Goal: Information Seeking & Learning: Learn about a topic

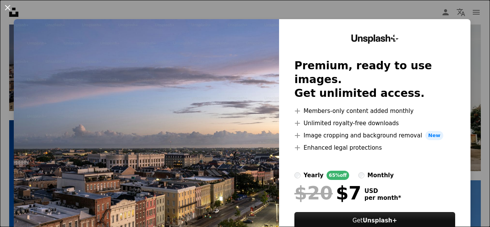
click at [8, 7] on button "An X shape" at bounding box center [7, 7] width 9 height 9
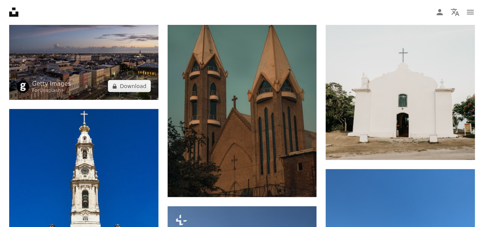
click at [96, 69] on img at bounding box center [83, 50] width 149 height 100
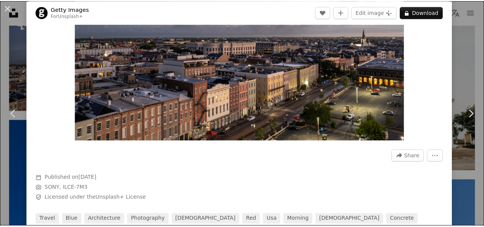
scroll to position [153, 0]
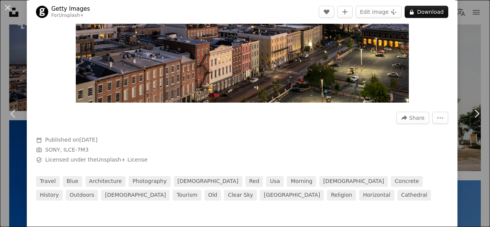
click at [2, 36] on div "An X shape Chevron left Chevron right Getty Images For Unsplash+ A heart A plus…" at bounding box center [245, 113] width 490 height 227
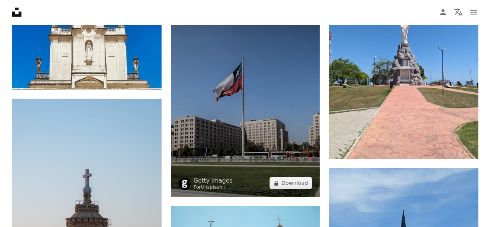
scroll to position [1225, 0]
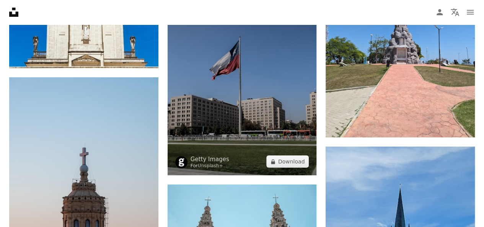
click at [253, 109] on img at bounding box center [242, 76] width 149 height 199
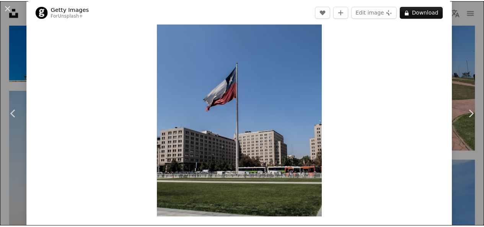
scroll to position [153, 0]
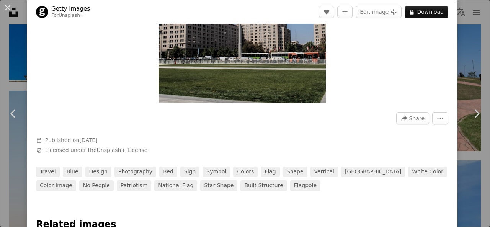
click at [0, 76] on div "An X shape Chevron left Chevron right Getty Images For Unsplash+ A heart A plus…" at bounding box center [245, 113] width 490 height 227
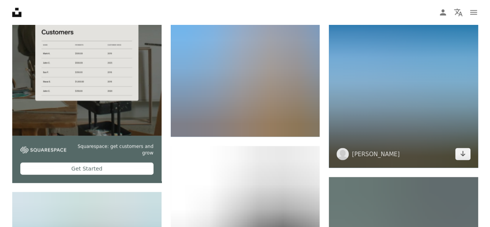
scroll to position [2258, 0]
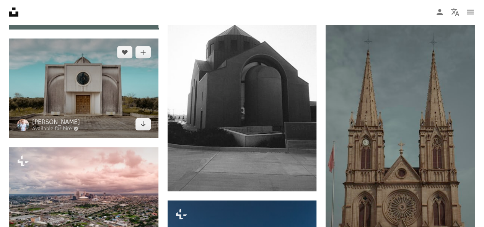
click at [106, 90] on img at bounding box center [83, 89] width 149 height 100
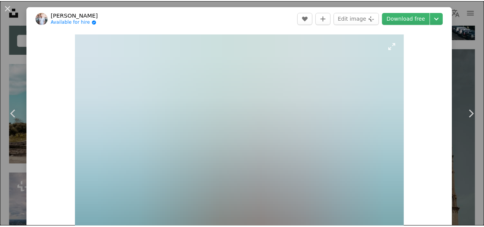
scroll to position [153, 0]
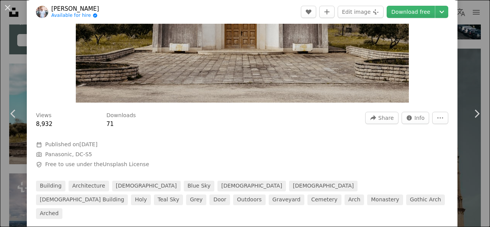
click at [4, 64] on div "An X shape Chevron left Chevron right [PERSON_NAME] Available for hire A checkm…" at bounding box center [245, 113] width 490 height 227
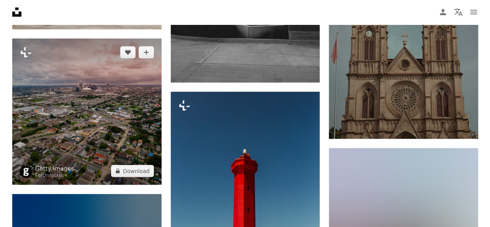
scroll to position [2411, 0]
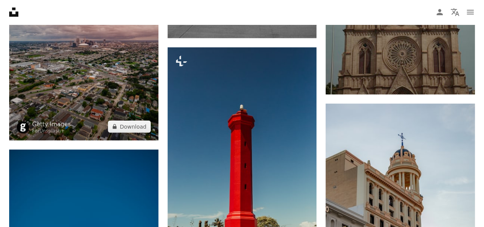
click at [92, 91] on img at bounding box center [83, 67] width 149 height 146
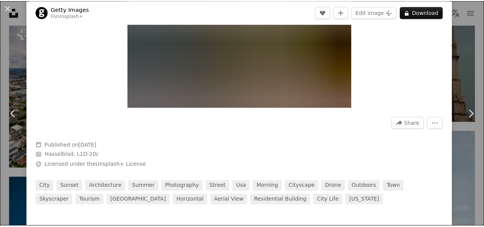
scroll to position [153, 0]
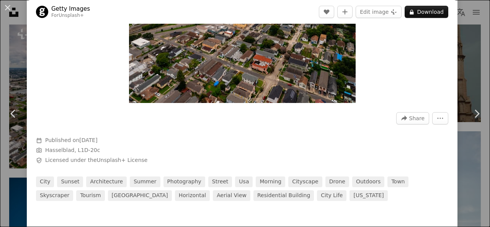
click at [13, 59] on div "An X shape Chevron left Chevron right Getty Images For Unsplash+ A heart A plus…" at bounding box center [245, 113] width 490 height 227
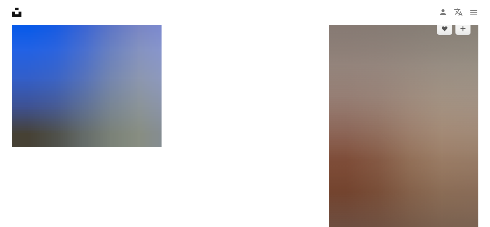
scroll to position [3023, 0]
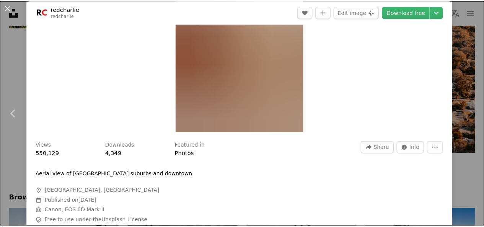
scroll to position [153, 0]
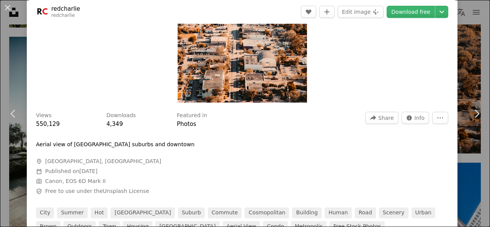
click at [10, 52] on div "An X shape Chevron left Chevron right redcharlie redcharlie A heart A plus sign…" at bounding box center [245, 113] width 490 height 227
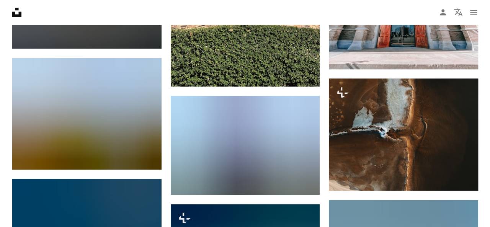
scroll to position [3291, 0]
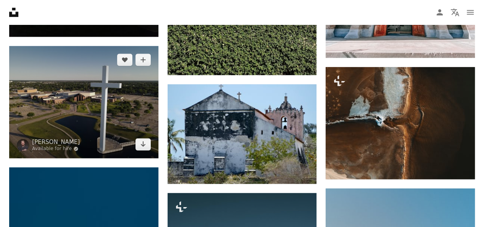
click at [78, 113] on img at bounding box center [83, 102] width 149 height 112
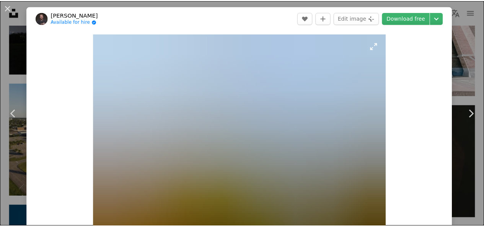
scroll to position [153, 0]
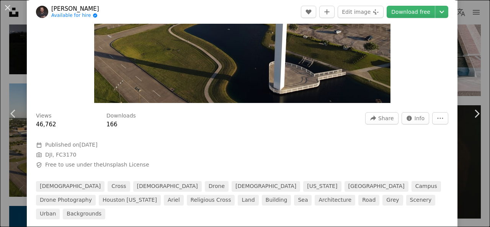
click at [3, 47] on div "An X shape Chevron left Chevron right [PERSON_NAME] Available for hire A checkm…" at bounding box center [245, 113] width 490 height 227
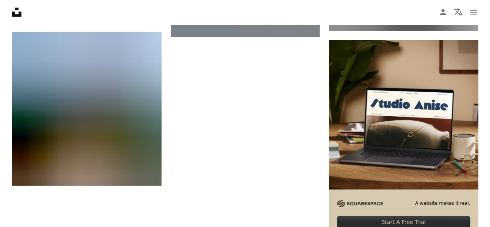
scroll to position [4171, 0]
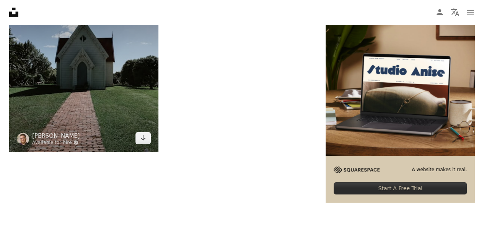
click at [75, 101] on img at bounding box center [83, 75] width 149 height 154
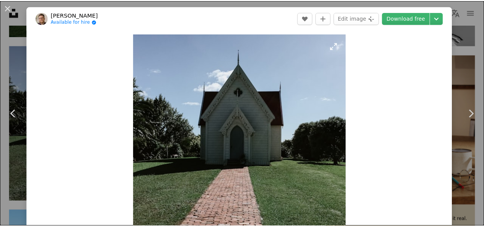
scroll to position [191, 0]
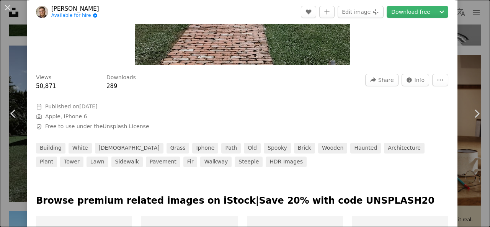
click at [8, 66] on div "An X shape Chevron left Chevron right [PERSON_NAME] Available for hire A checkm…" at bounding box center [245, 113] width 490 height 227
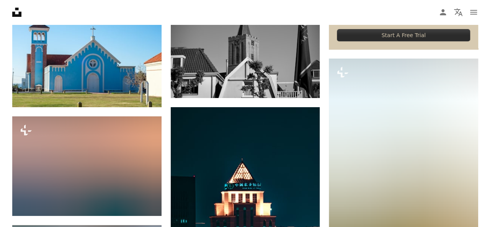
scroll to position [4401, 0]
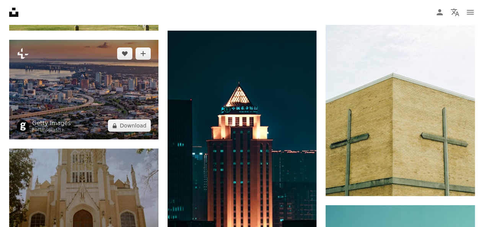
click at [95, 95] on img at bounding box center [83, 90] width 149 height 100
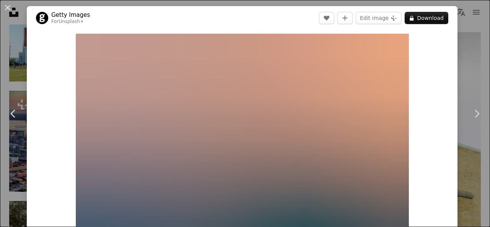
scroll to position [153, 0]
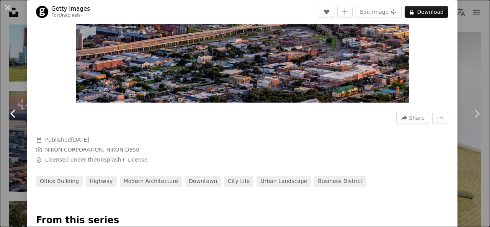
click at [0, 99] on link "Chevron left" at bounding box center [13, 113] width 27 height 73
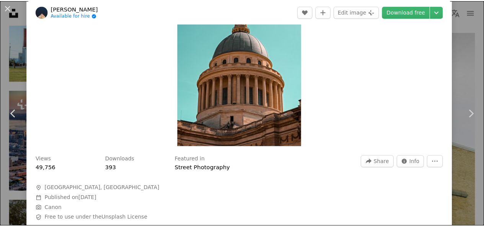
scroll to position [191, 0]
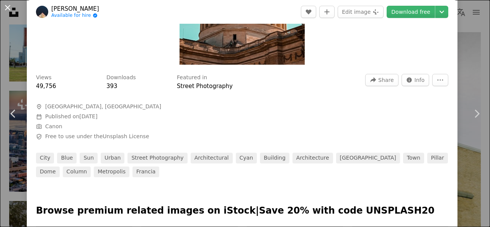
click at [3, 6] on button "An X shape" at bounding box center [7, 7] width 9 height 9
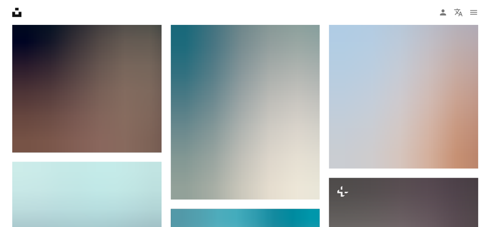
scroll to position [5013, 0]
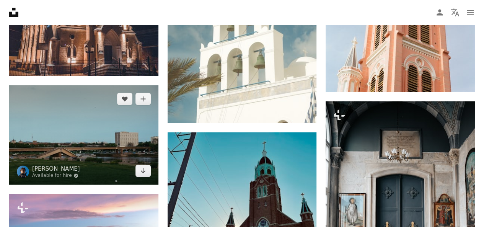
click at [114, 150] on img at bounding box center [83, 135] width 149 height 100
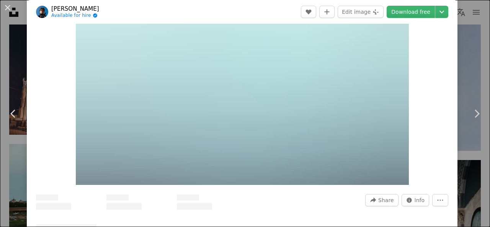
scroll to position [115, 0]
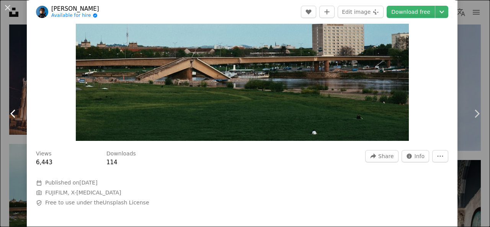
click at [3, 80] on link "Chevron left" at bounding box center [13, 113] width 27 height 73
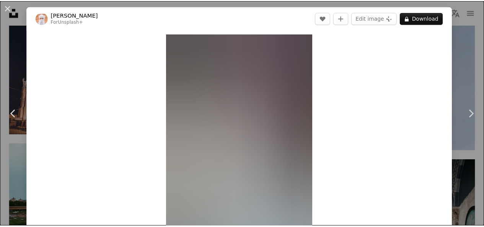
scroll to position [115, 0]
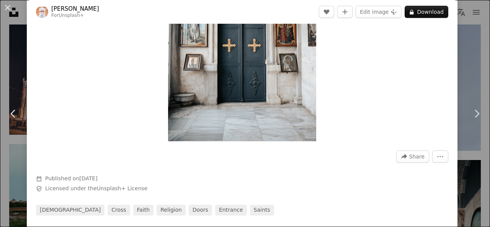
click at [0, 48] on div "An X shape Chevron left Chevron right Ahmed For Unsplash+ A heart A plus sign E…" at bounding box center [245, 113] width 490 height 227
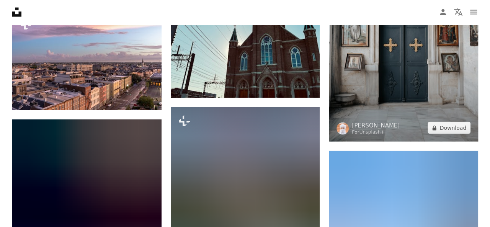
scroll to position [5243, 0]
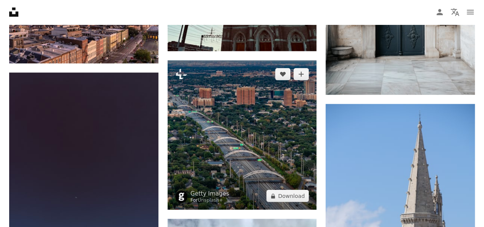
click at [266, 136] on img at bounding box center [242, 134] width 149 height 149
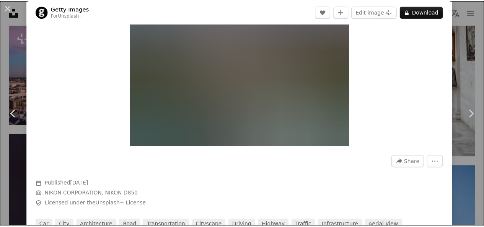
scroll to position [153, 0]
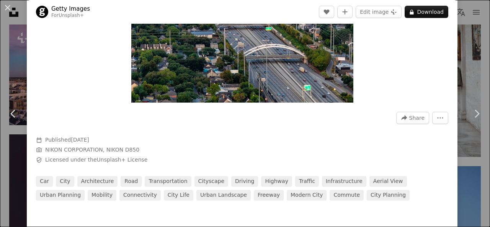
click at [0, 70] on div "An X shape Chevron left Chevron right Getty Images For Unsplash+ A heart A plus…" at bounding box center [245, 113] width 490 height 227
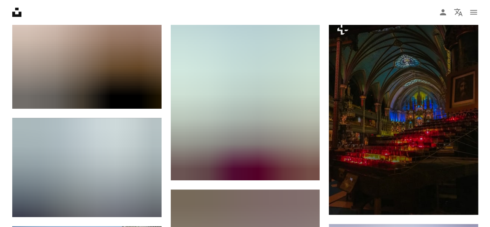
scroll to position [5970, 0]
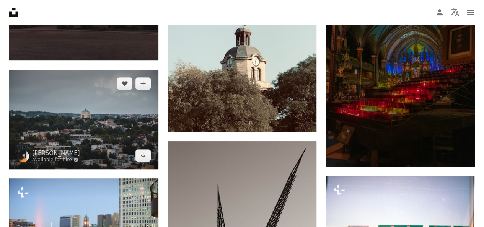
click at [100, 140] on img at bounding box center [83, 120] width 149 height 100
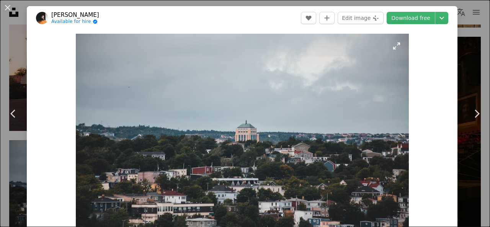
scroll to position [153, 0]
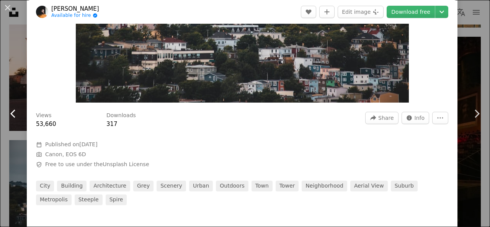
click at [0, 86] on link "Chevron left" at bounding box center [13, 113] width 27 height 73
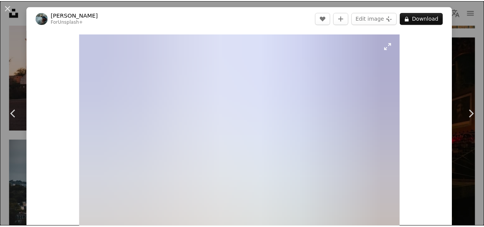
scroll to position [153, 0]
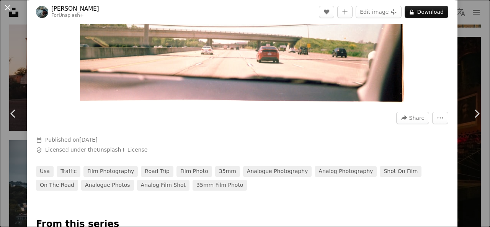
click at [7, 11] on button "An X shape" at bounding box center [7, 7] width 9 height 9
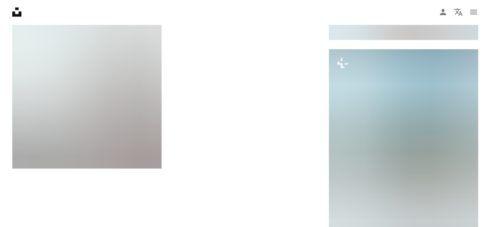
scroll to position [6468, 0]
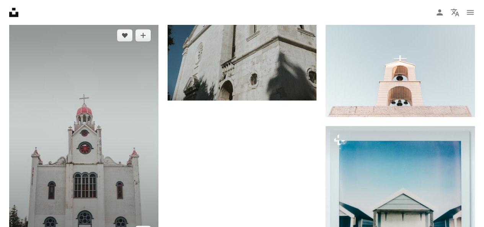
click at [95, 156] on img at bounding box center [83, 132] width 149 height 223
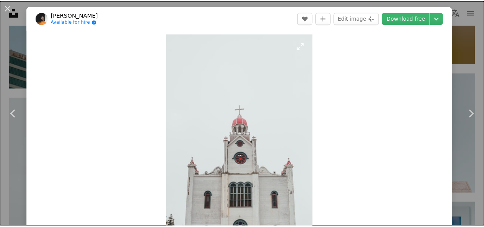
scroll to position [115, 0]
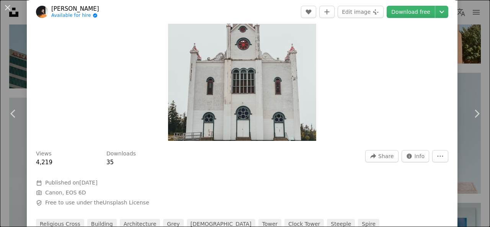
click at [10, 71] on div "An X shape Chevron left Chevron right [PERSON_NAME] Available for hire A checkm…" at bounding box center [245, 113] width 490 height 227
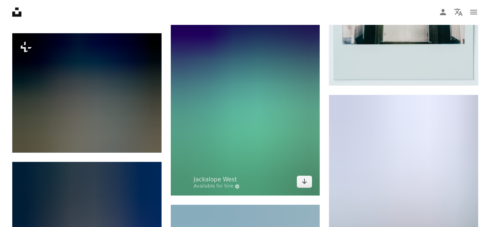
scroll to position [6735, 0]
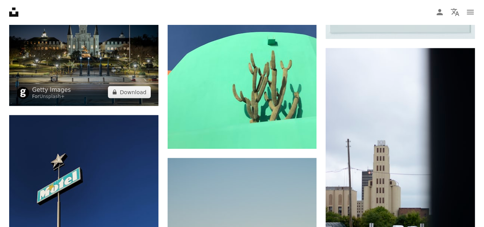
click at [103, 74] on img at bounding box center [83, 46] width 149 height 119
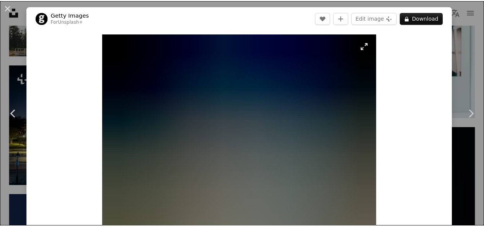
scroll to position [153, 0]
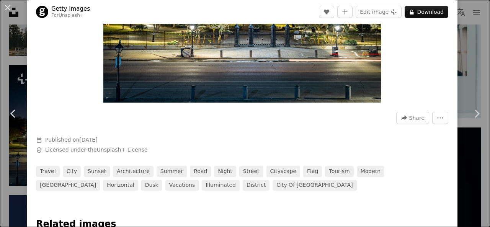
click at [8, 64] on div "An X shape Chevron left Chevron right Getty Images For Unsplash+ A heart A plus…" at bounding box center [245, 113] width 490 height 227
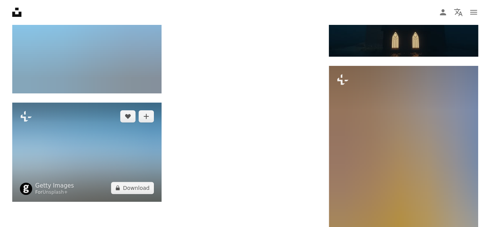
scroll to position [7348, 0]
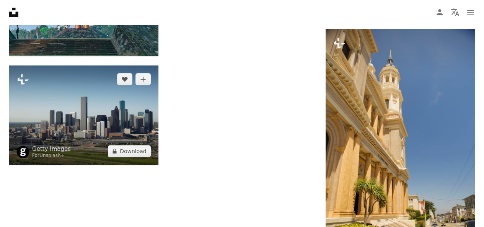
click at [93, 134] on img at bounding box center [83, 114] width 149 height 99
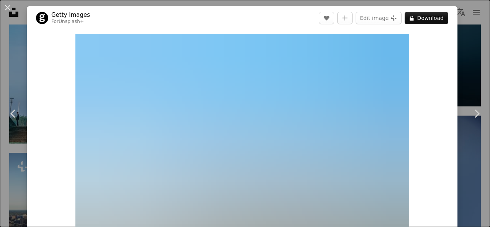
scroll to position [153, 0]
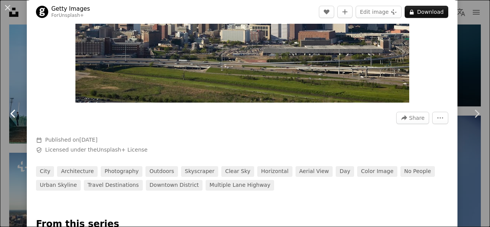
click at [5, 83] on link "Chevron left" at bounding box center [13, 113] width 27 height 73
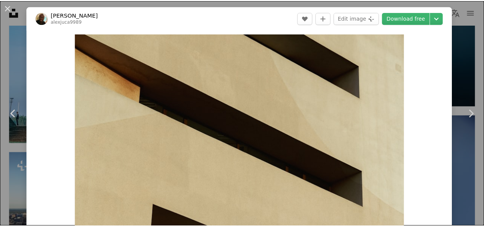
scroll to position [191, 0]
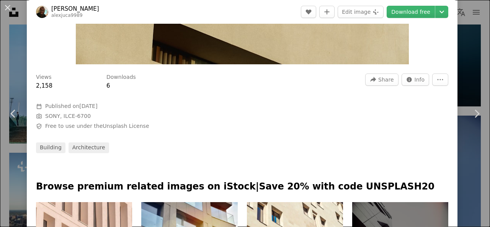
click at [7, 52] on div "An X shape Chevron left Chevron right [PERSON_NAME] alexjuca9989 A heart A plus…" at bounding box center [245, 113] width 490 height 227
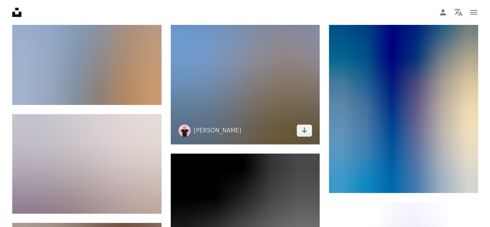
scroll to position [7692, 0]
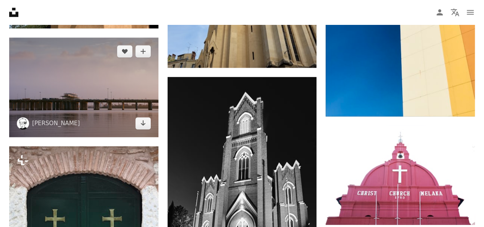
click at [110, 104] on img at bounding box center [83, 88] width 149 height 100
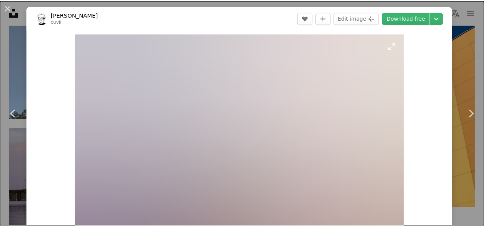
scroll to position [115, 0]
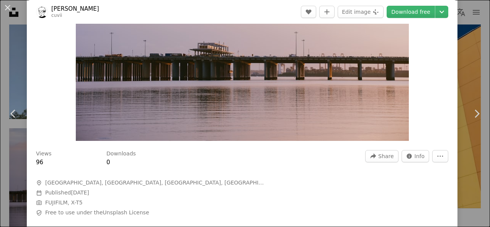
click at [0, 67] on div "An X shape Chevron left Chevron right Will Xiang cuvii A heart A plus sign Edit…" at bounding box center [245, 113] width 490 height 227
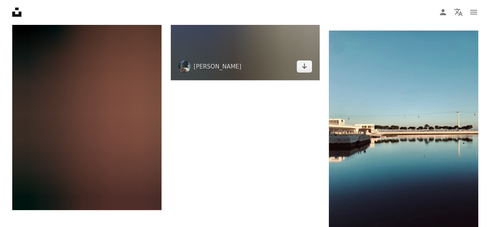
scroll to position [8458, 0]
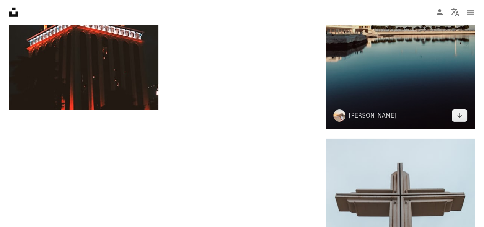
click at [401, 58] on img at bounding box center [400, 30] width 149 height 199
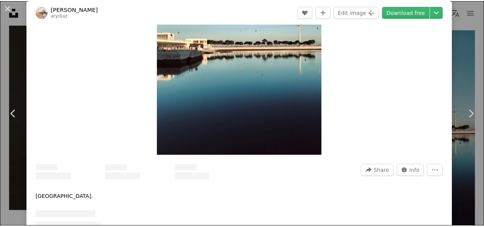
scroll to position [153, 0]
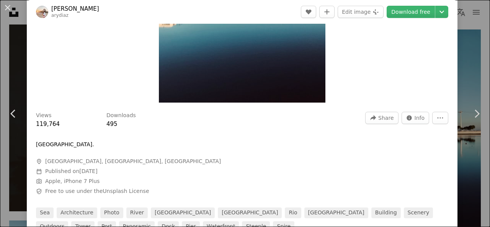
click at [0, 64] on div "An X shape Chevron left Chevron right Aryane [PERSON_NAME] arydiaz A heart A pl…" at bounding box center [245, 113] width 490 height 227
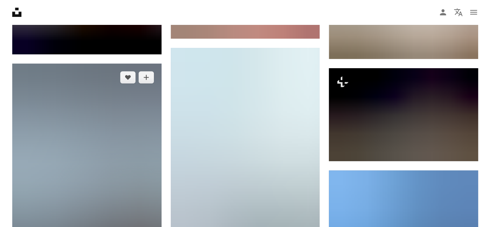
scroll to position [8993, 0]
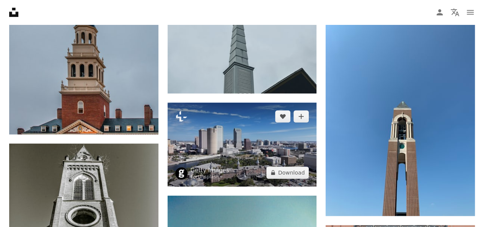
click at [285, 131] on img at bounding box center [242, 145] width 149 height 84
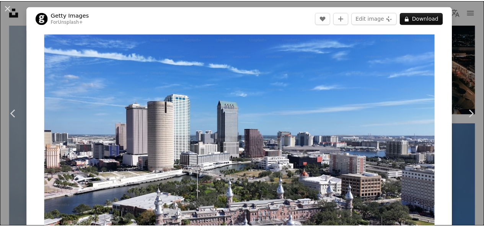
scroll to position [191, 0]
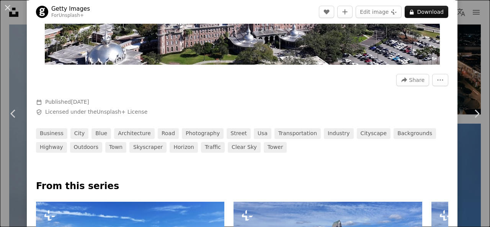
click at [3, 70] on div "An X shape Chevron left Chevron right Getty Images For Unsplash+ A heart A plus…" at bounding box center [245, 113] width 490 height 227
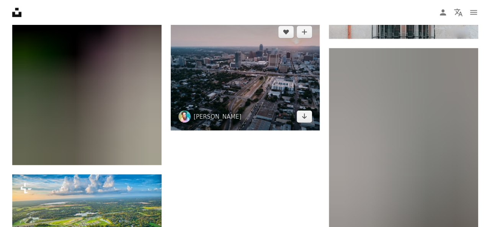
scroll to position [9376, 0]
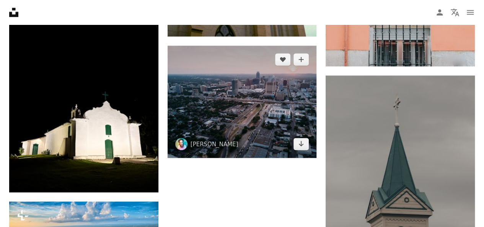
click at [250, 95] on img at bounding box center [242, 102] width 149 height 112
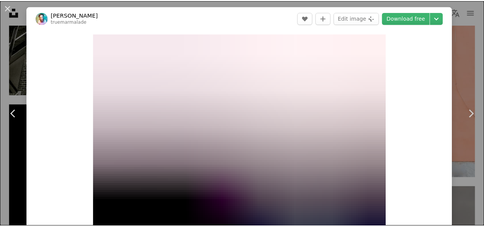
scroll to position [153, 0]
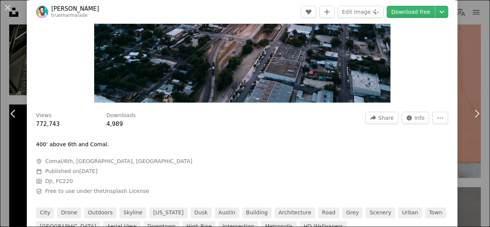
click at [18, 70] on div "An X shape Chevron left Chevron right [PERSON_NAME] truemarmalade A heart A plu…" at bounding box center [245, 113] width 490 height 227
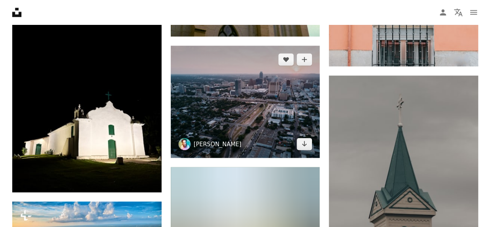
scroll to position [9529, 0]
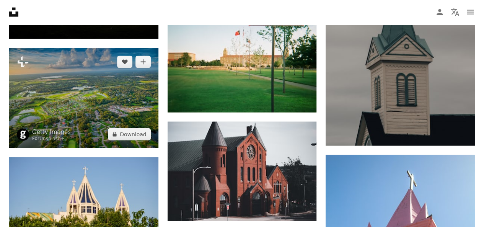
click at [96, 96] on img at bounding box center [83, 98] width 149 height 100
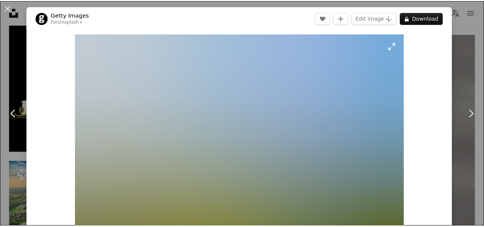
scroll to position [115, 0]
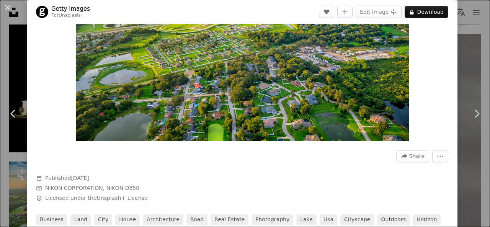
click at [4, 70] on div "An X shape Chevron left Chevron right Getty Images For Unsplash+ A heart A plus…" at bounding box center [245, 113] width 490 height 227
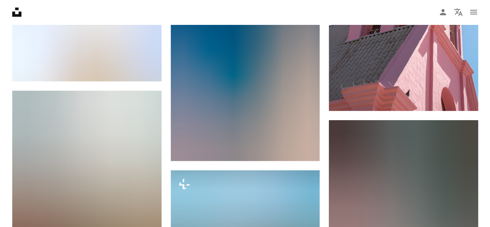
scroll to position [9912, 0]
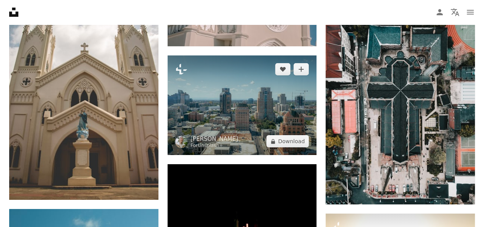
click at [233, 114] on img at bounding box center [242, 105] width 149 height 100
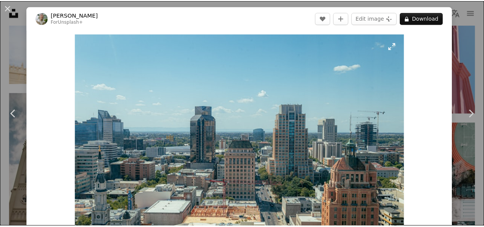
scroll to position [153, 0]
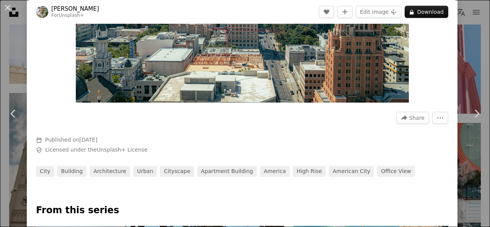
click at [0, 73] on div "An X shape Chevron left Chevron right [PERSON_NAME] For Unsplash+ A heart A plu…" at bounding box center [245, 113] width 490 height 227
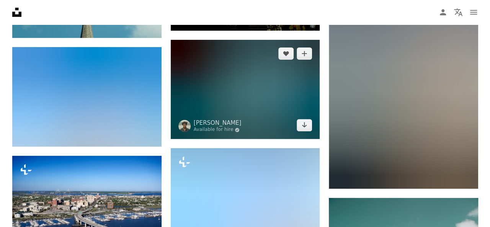
scroll to position [10333, 0]
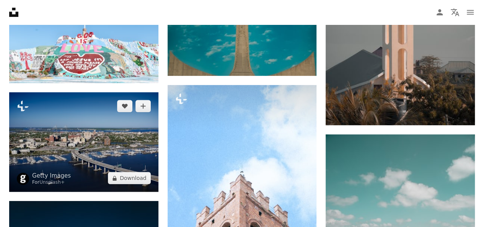
click at [104, 140] on img at bounding box center [83, 142] width 149 height 100
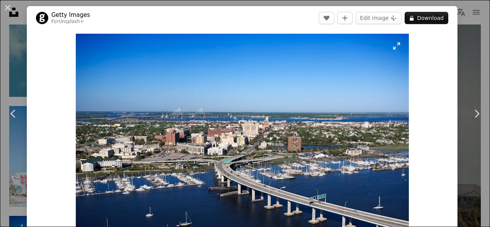
scroll to position [115, 0]
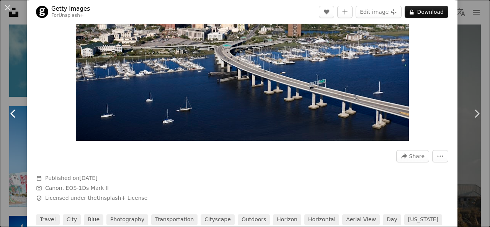
click at [3, 120] on link "Chevron left" at bounding box center [13, 113] width 27 height 73
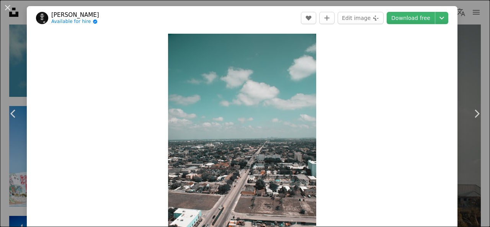
click at [3, 3] on button "An X shape" at bounding box center [7, 7] width 9 height 9
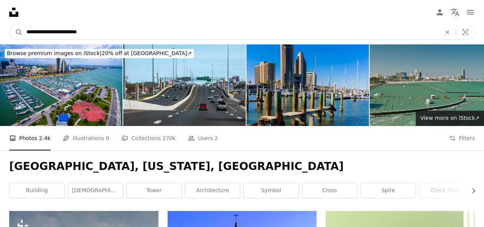
click at [62, 31] on input "**********" at bounding box center [231, 32] width 416 height 15
drag, startPoint x: 62, startPoint y: 31, endPoint x: 0, endPoint y: 31, distance: 61.6
click at [0, 31] on nav "**********" at bounding box center [242, 32] width 484 height 24
type input "**********"
click at [10, 25] on button "A magnifying glass" at bounding box center [16, 32] width 13 height 15
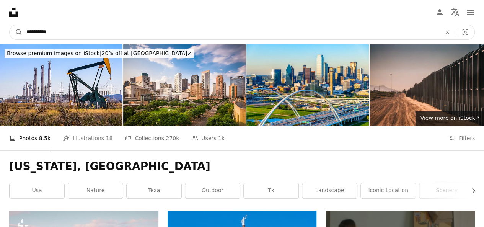
click at [25, 29] on input "**********" at bounding box center [231, 32] width 416 height 15
paste input "**********"
type input "**********"
click button "A magnifying glass" at bounding box center [16, 32] width 13 height 15
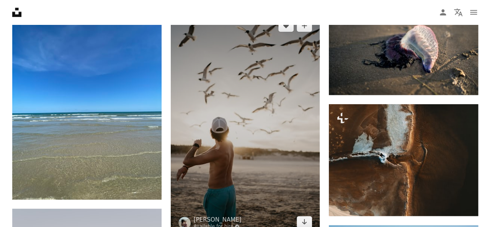
scroll to position [536, 0]
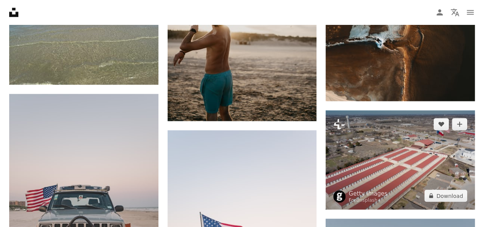
click at [344, 153] on img at bounding box center [400, 159] width 149 height 99
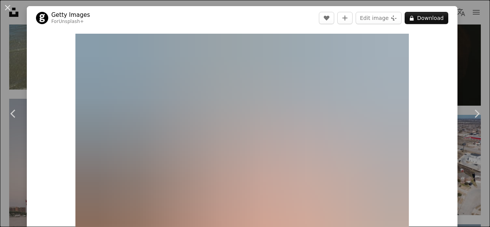
scroll to position [115, 0]
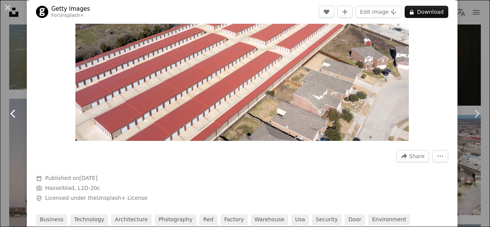
click at [5, 94] on link "Chevron left" at bounding box center [13, 113] width 27 height 73
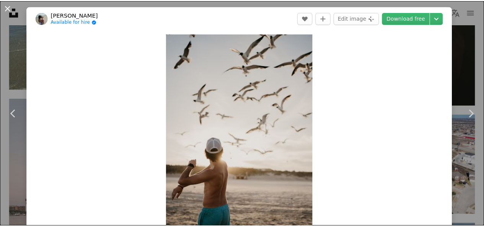
scroll to position [77, 0]
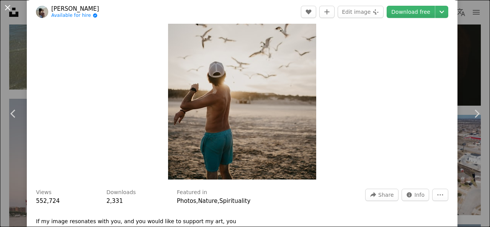
click at [8, 11] on button "An X shape" at bounding box center [7, 7] width 9 height 9
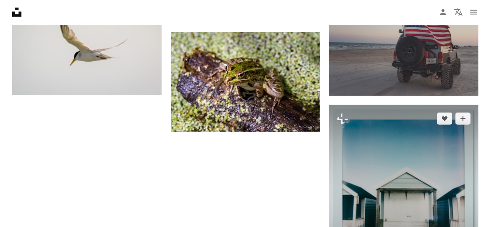
scroll to position [995, 0]
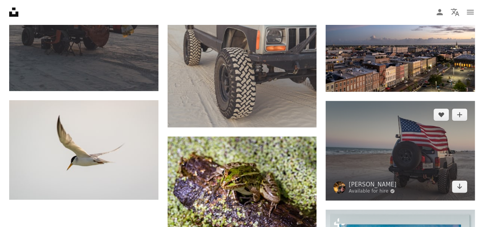
click at [365, 134] on img at bounding box center [400, 151] width 149 height 100
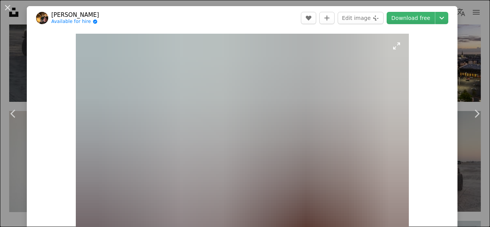
scroll to position [153, 0]
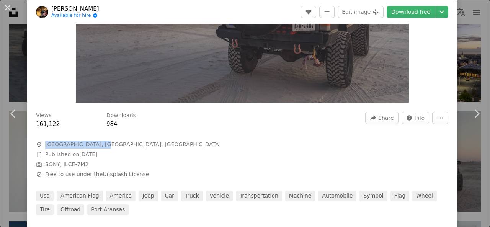
drag, startPoint x: 73, startPoint y: 145, endPoint x: 46, endPoint y: 145, distance: 27.6
click at [46, 145] on span "A map marker [GEOGRAPHIC_DATA], [GEOGRAPHIC_DATA], [GEOGRAPHIC_DATA]" at bounding box center [151, 145] width 230 height 8
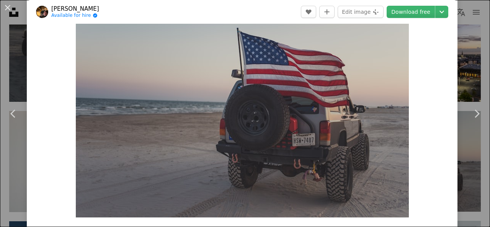
scroll to position [115, 0]
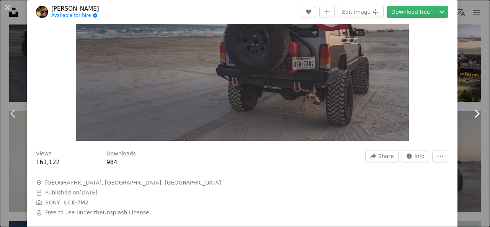
click at [470, 113] on icon "Chevron right" at bounding box center [476, 114] width 12 height 12
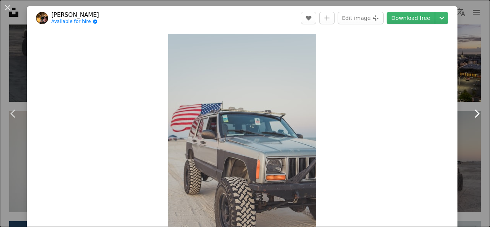
click at [470, 113] on icon "Chevron right" at bounding box center [476, 114] width 12 height 12
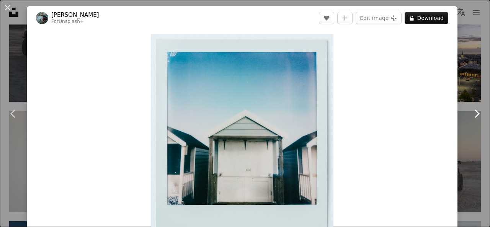
click at [470, 113] on icon "Chevron right" at bounding box center [476, 114] width 12 height 12
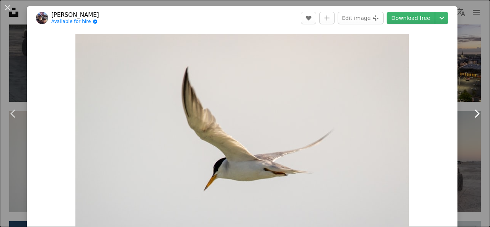
click at [470, 113] on icon "Chevron right" at bounding box center [476, 114] width 12 height 12
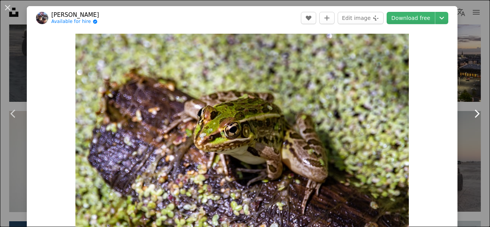
click at [470, 113] on icon "Chevron right" at bounding box center [476, 114] width 12 height 12
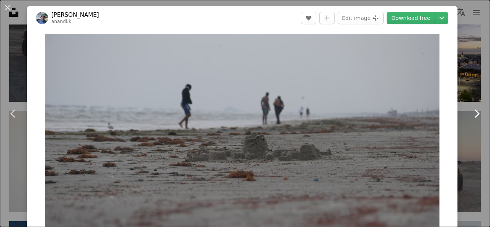
click at [470, 113] on icon "Chevron right" at bounding box center [476, 114] width 12 height 12
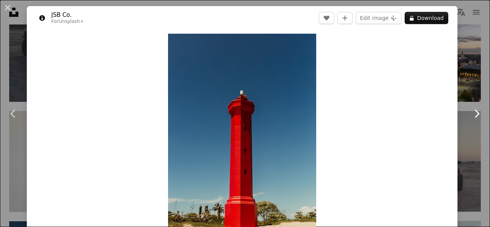
click at [470, 113] on icon "Chevron right" at bounding box center [476, 114] width 12 height 12
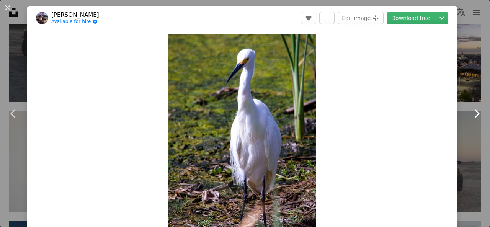
click at [470, 113] on icon "Chevron right" at bounding box center [476, 114] width 12 height 12
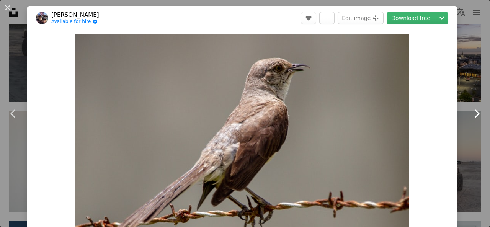
click at [470, 113] on icon "Chevron right" at bounding box center [476, 114] width 12 height 12
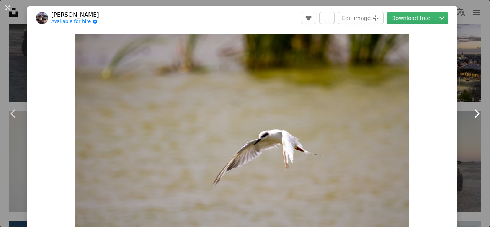
click at [470, 113] on icon "Chevron right" at bounding box center [476, 114] width 12 height 12
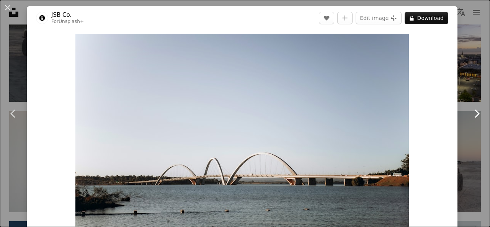
click at [470, 113] on icon "Chevron right" at bounding box center [476, 114] width 12 height 12
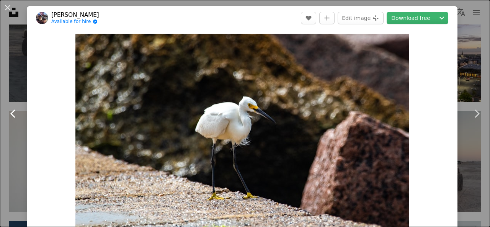
click at [11, 110] on icon "Chevron left" at bounding box center [13, 114] width 12 height 12
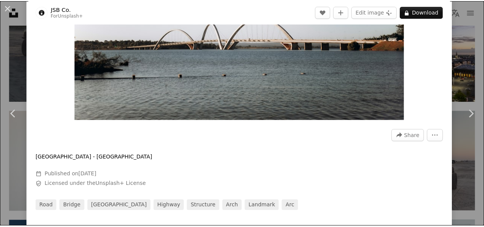
scroll to position [153, 0]
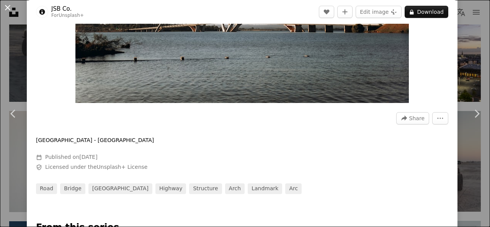
click at [9, 12] on button "An X shape" at bounding box center [7, 7] width 9 height 9
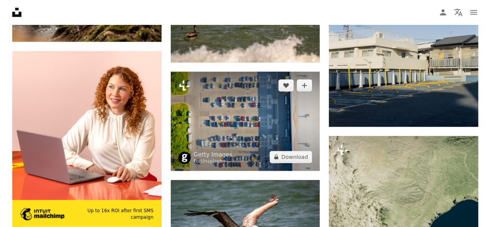
scroll to position [1837, 0]
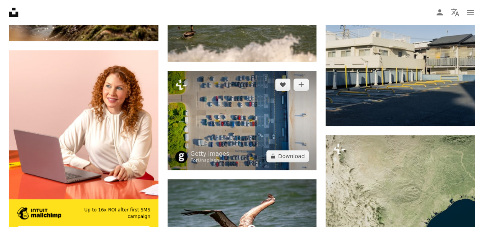
click at [233, 118] on img at bounding box center [242, 120] width 149 height 99
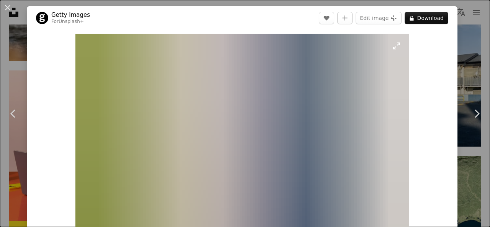
scroll to position [153, 0]
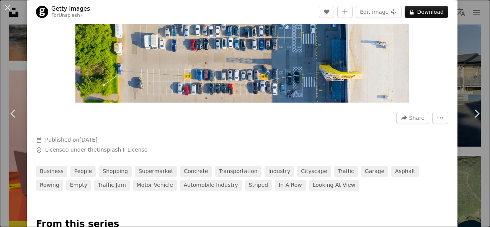
click at [2, 72] on div "An X shape Chevron left Chevron right Getty Images For Unsplash+ A heart A plus…" at bounding box center [245, 113] width 490 height 227
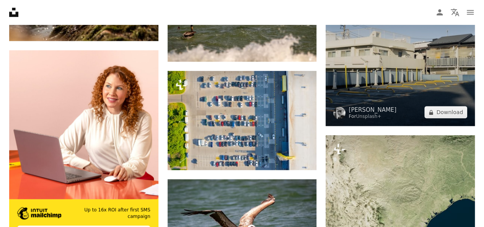
click at [368, 79] on img at bounding box center [400, 51] width 149 height 149
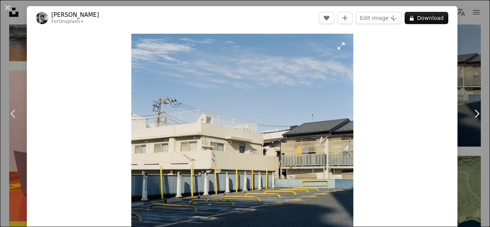
scroll to position [115, 0]
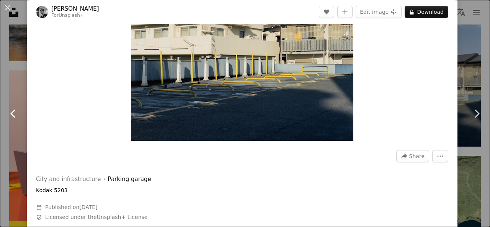
click at [0, 103] on link "Chevron left" at bounding box center [13, 113] width 27 height 73
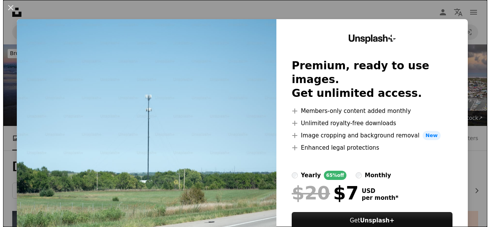
scroll to position [2679, 0]
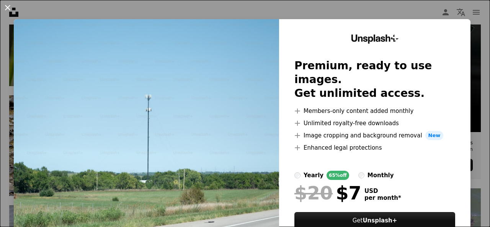
click at [9, 7] on button "An X shape" at bounding box center [7, 7] width 9 height 9
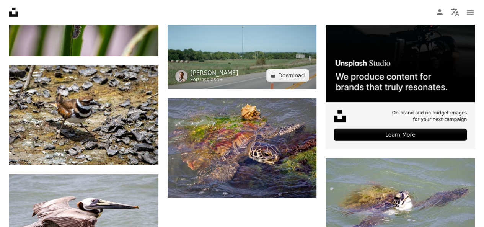
click at [243, 52] on img at bounding box center [242, 39] width 149 height 99
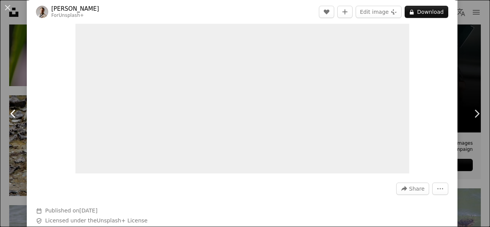
scroll to position [115, 0]
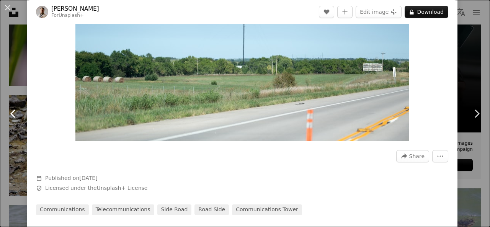
click at [0, 93] on link "Chevron left" at bounding box center [13, 113] width 27 height 73
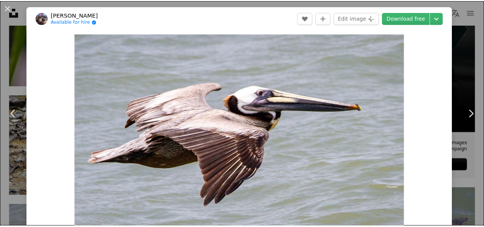
scroll to position [153, 0]
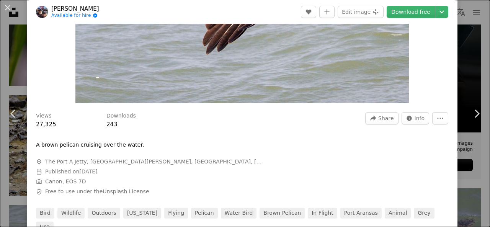
click at [7, 41] on div "An X shape Chevron left Chevron right Joshua J. Cotten Available for hire A che…" at bounding box center [245, 113] width 490 height 227
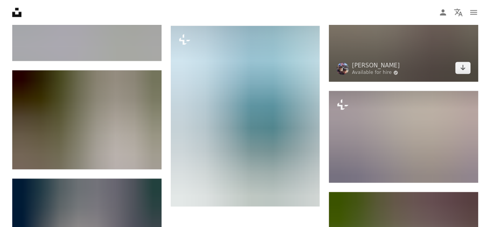
scroll to position [3559, 0]
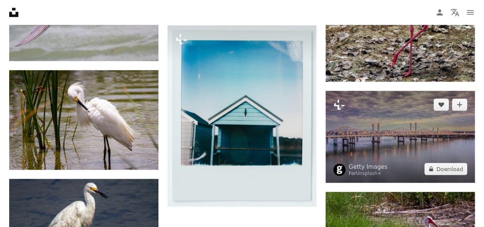
click at [447, 126] on img at bounding box center [400, 137] width 149 height 92
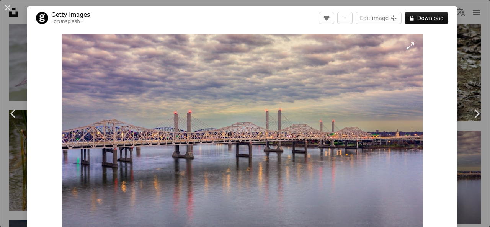
scroll to position [115, 0]
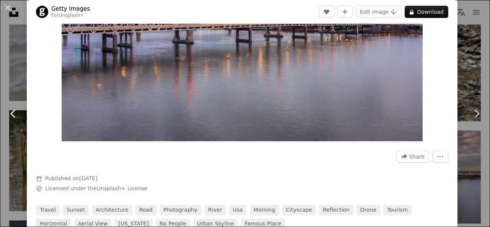
drag, startPoint x: 0, startPoint y: 86, endPoint x: 25, endPoint y: 82, distance: 25.2
click at [0, 86] on link "Chevron left" at bounding box center [13, 113] width 27 height 73
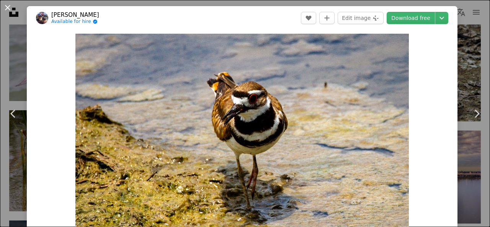
click at [7, 10] on button "An X shape" at bounding box center [7, 7] width 9 height 9
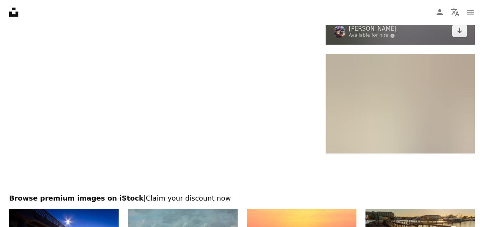
scroll to position [3904, 0]
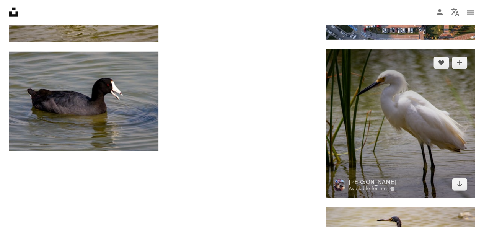
click at [373, 105] on img at bounding box center [400, 123] width 149 height 149
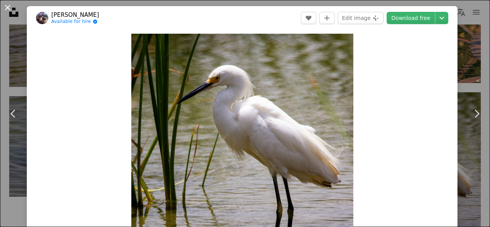
click at [11, 4] on button "An X shape" at bounding box center [7, 7] width 9 height 9
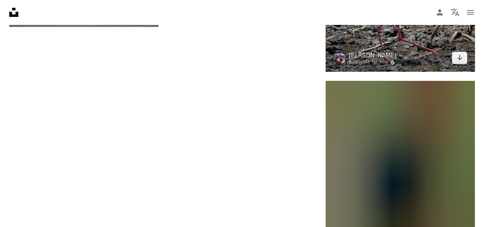
scroll to position [4669, 0]
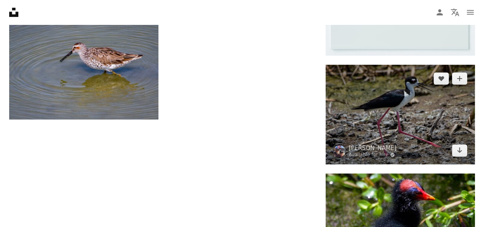
click at [424, 98] on img at bounding box center [400, 115] width 149 height 100
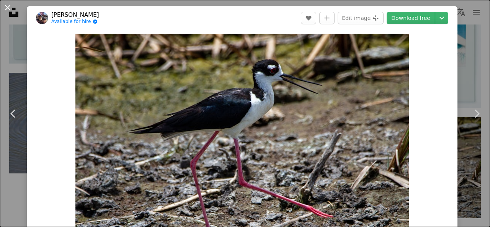
click at [11, 12] on button "An X shape" at bounding box center [7, 7] width 9 height 9
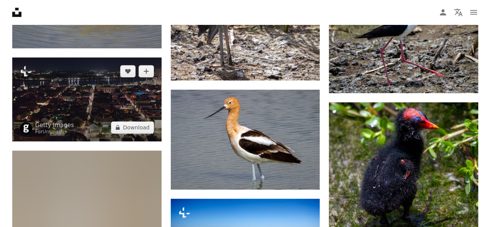
scroll to position [4707, 0]
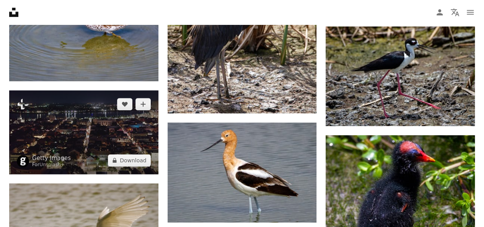
click at [73, 128] on img at bounding box center [83, 132] width 149 height 84
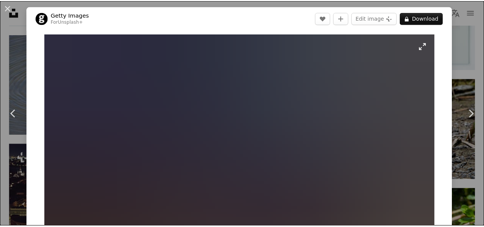
scroll to position [115, 0]
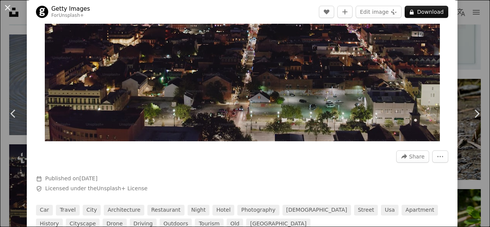
click at [7, 5] on button "An X shape" at bounding box center [7, 7] width 9 height 9
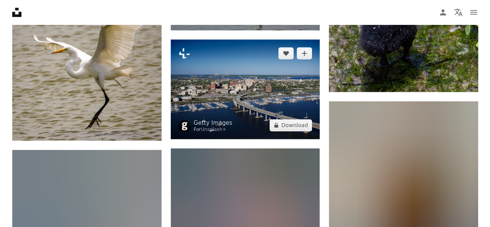
scroll to position [4899, 0]
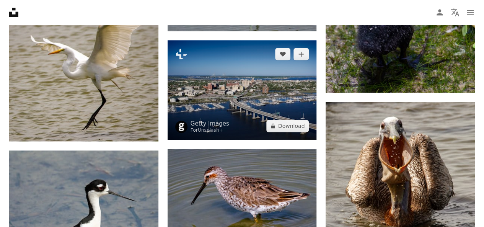
click at [245, 111] on img at bounding box center [242, 90] width 149 height 100
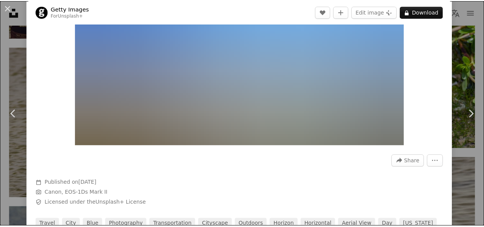
scroll to position [153, 0]
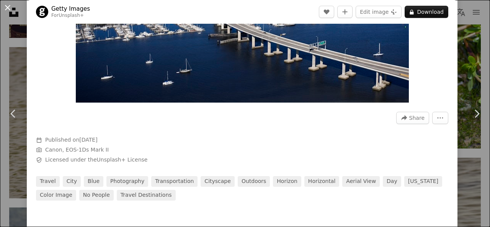
click at [7, 11] on button "An X shape" at bounding box center [7, 7] width 9 height 9
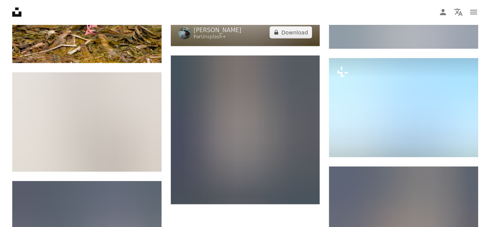
scroll to position [5243, 0]
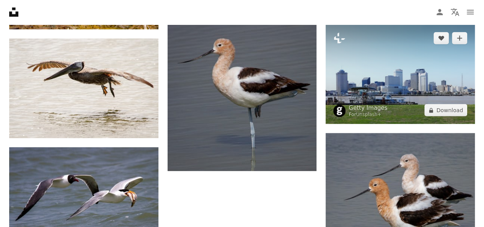
click at [452, 74] on img at bounding box center [400, 74] width 149 height 100
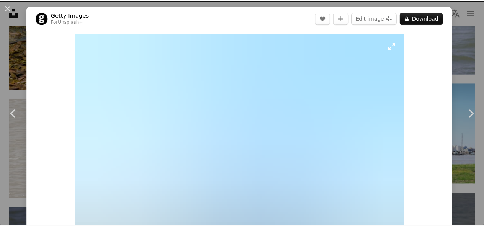
scroll to position [191, 0]
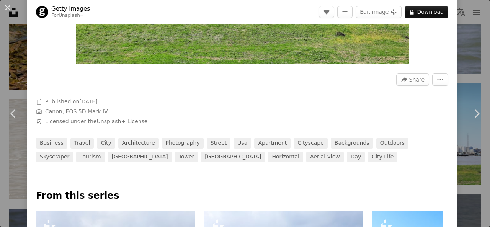
drag, startPoint x: 9, startPoint y: 11, endPoint x: 207, endPoint y: 96, distance: 214.8
click at [9, 11] on button "An X shape" at bounding box center [7, 7] width 9 height 9
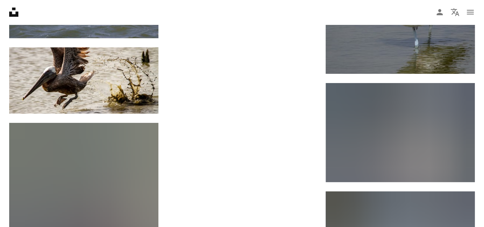
scroll to position [5511, 0]
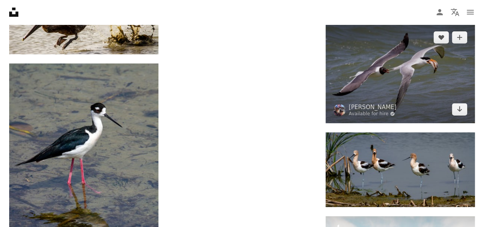
click at [352, 75] on img at bounding box center [400, 74] width 149 height 100
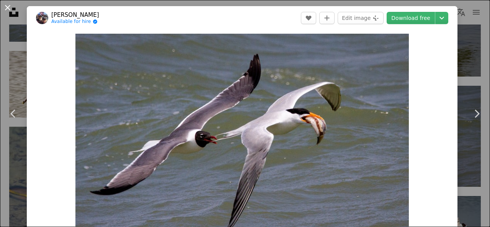
click at [5, 5] on button "An X shape" at bounding box center [7, 7] width 9 height 9
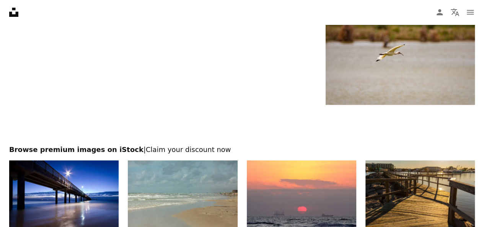
scroll to position [5817, 0]
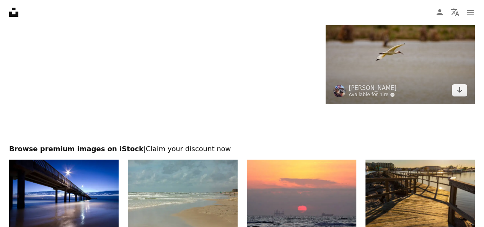
click at [360, 93] on link "Available for hire A checkmark inside of a circle" at bounding box center [373, 95] width 48 height 6
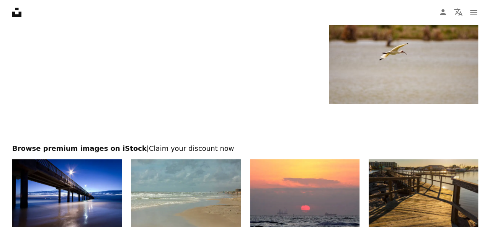
scroll to position [5817, 0]
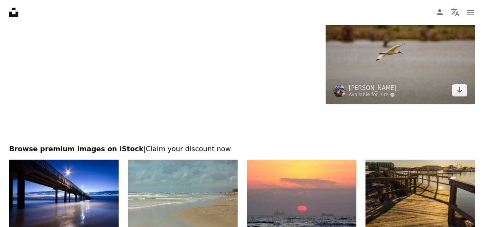
click at [382, 53] on img at bounding box center [400, 55] width 149 height 100
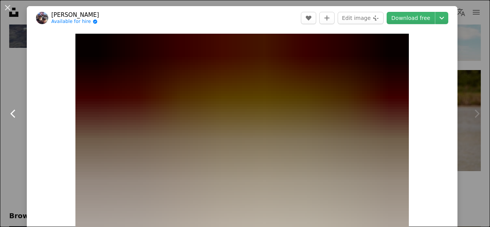
scroll to position [63, 0]
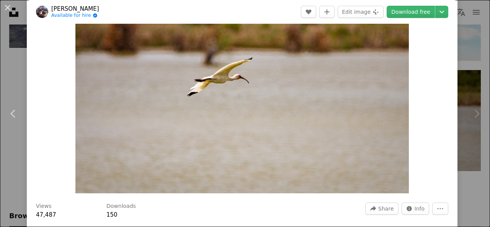
drag, startPoint x: 3, startPoint y: 78, endPoint x: 315, endPoint y: 140, distance: 318.3
click at [3, 78] on link "Chevron left" at bounding box center [13, 113] width 27 height 73
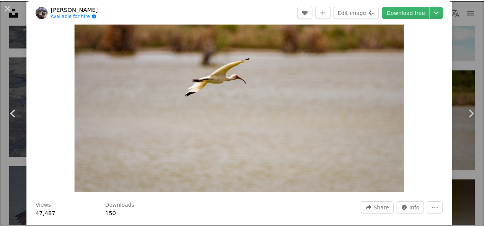
scroll to position [38, 0]
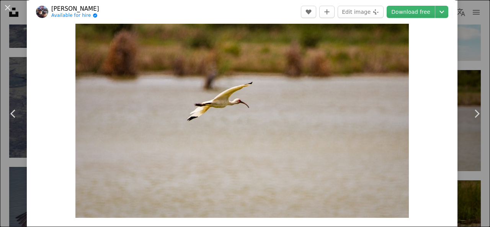
click at [9, 10] on button "An X shape" at bounding box center [7, 7] width 9 height 9
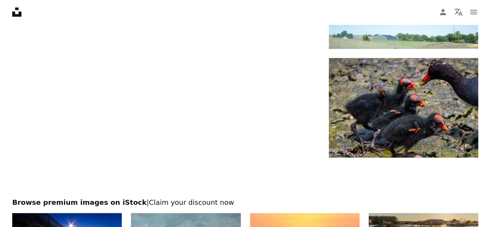
scroll to position [6620, 0]
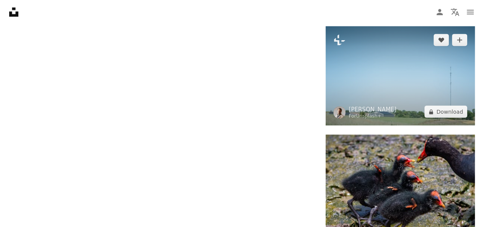
click at [387, 99] on img at bounding box center [400, 75] width 149 height 99
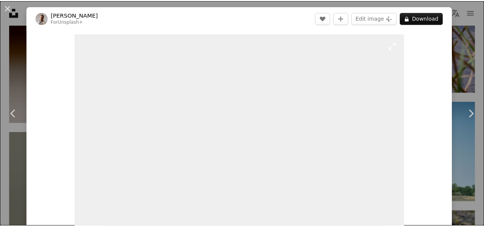
scroll to position [115, 0]
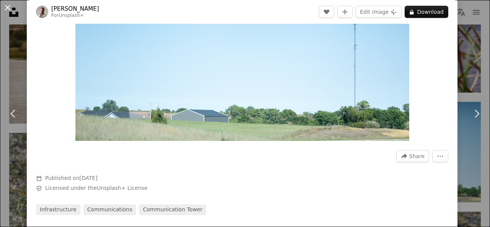
click at [7, 7] on button "An X shape" at bounding box center [7, 7] width 9 height 9
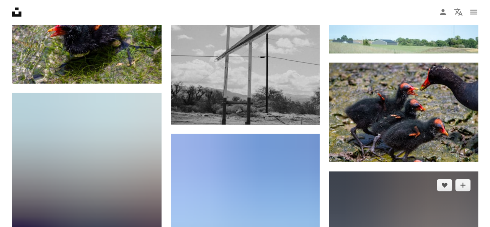
scroll to position [6735, 0]
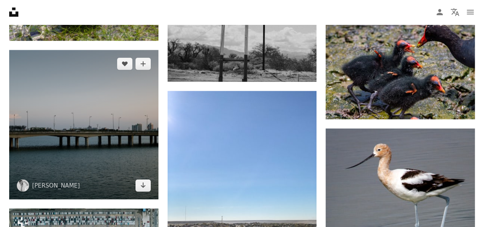
click at [124, 124] on img at bounding box center [83, 124] width 149 height 149
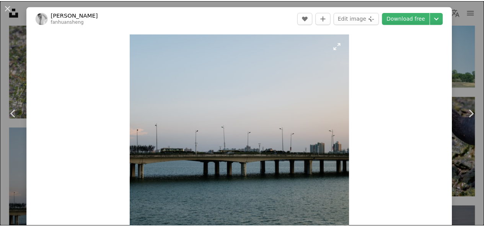
scroll to position [115, 0]
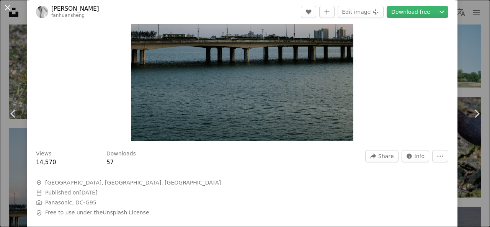
click at [10, 11] on button "An X shape" at bounding box center [7, 7] width 9 height 9
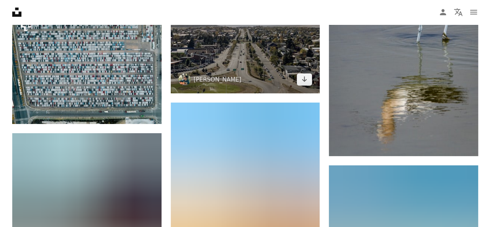
scroll to position [6888, 0]
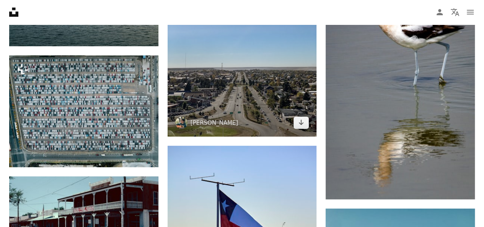
click at [247, 86] on img at bounding box center [242, 37] width 149 height 199
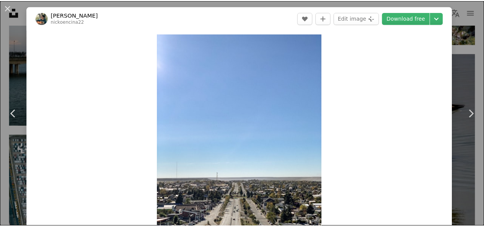
scroll to position [153, 0]
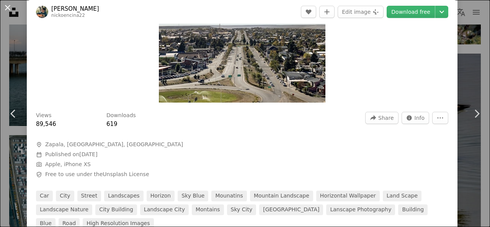
click at [6, 6] on button "An X shape" at bounding box center [7, 7] width 9 height 9
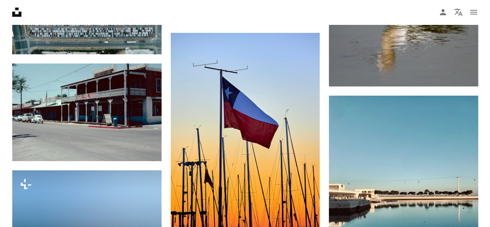
scroll to position [7041, 0]
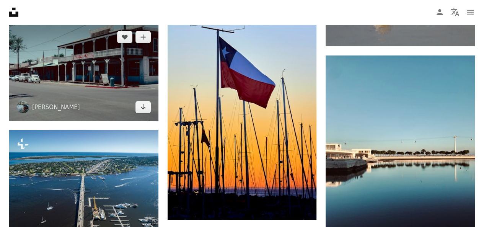
click at [52, 74] on img at bounding box center [83, 72] width 149 height 98
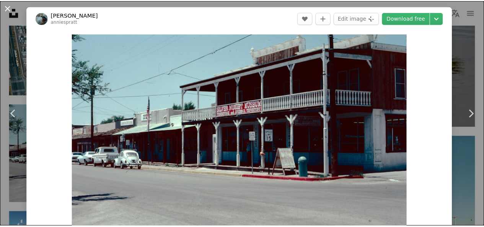
scroll to position [153, 0]
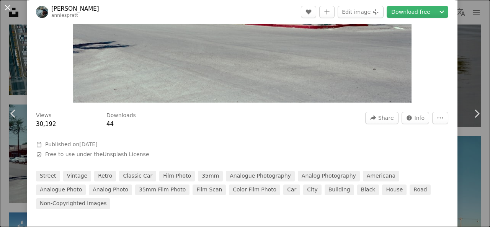
click at [10, 10] on button "An X shape" at bounding box center [7, 7] width 9 height 9
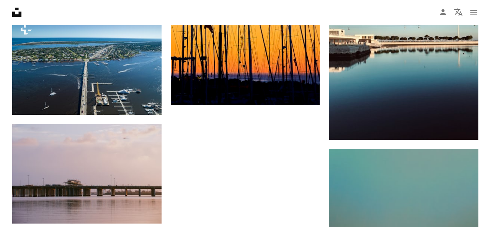
scroll to position [7156, 0]
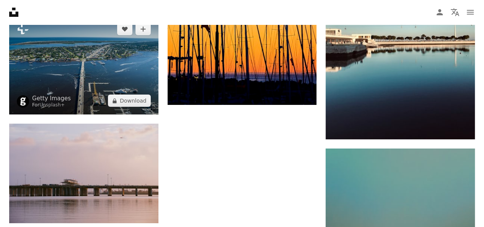
click at [91, 84] on img at bounding box center [83, 64] width 149 height 99
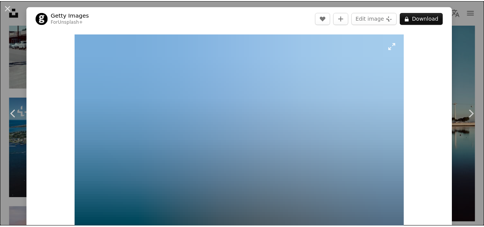
scroll to position [115, 0]
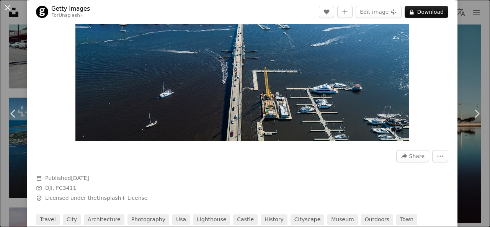
click at [8, 7] on button "An X shape" at bounding box center [7, 7] width 9 height 9
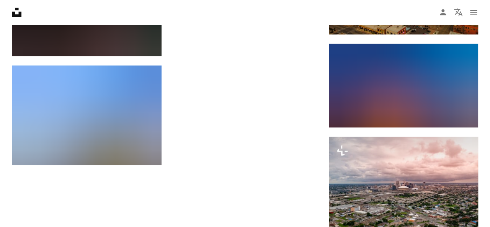
scroll to position [7539, 0]
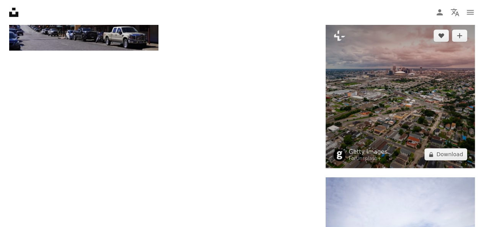
click at [394, 115] on img at bounding box center [400, 95] width 149 height 146
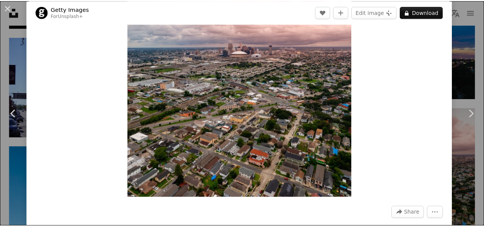
scroll to position [153, 0]
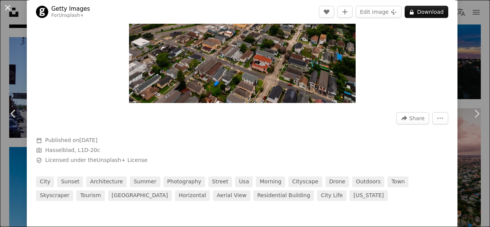
click at [5, 12] on button "An X shape" at bounding box center [7, 7] width 9 height 9
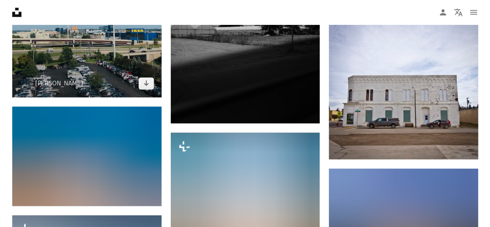
scroll to position [7654, 0]
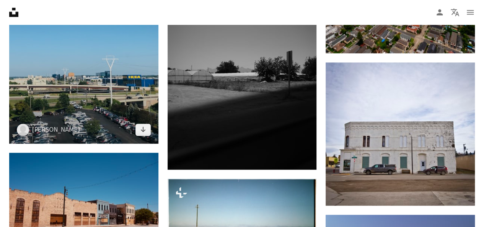
click at [105, 101] on img at bounding box center [83, 44] width 149 height 199
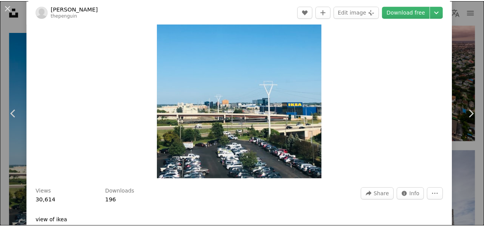
scroll to position [115, 0]
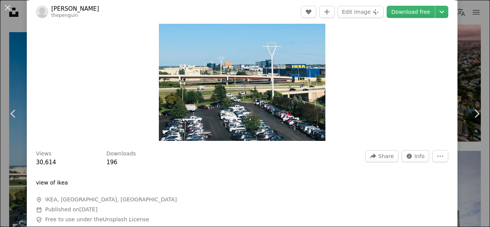
click at [11, 62] on div "An X shape Chevron left Chevron right Ian Jeon thepenguin A heart A plus sign E…" at bounding box center [245, 113] width 490 height 227
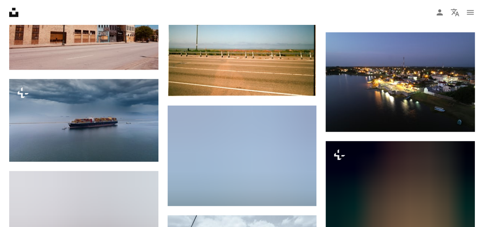
scroll to position [7883, 0]
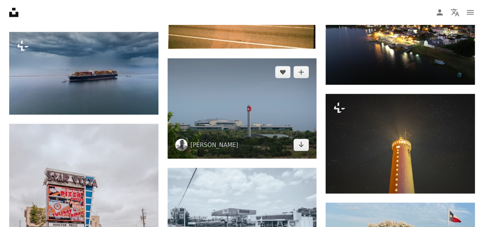
click at [247, 124] on img at bounding box center [242, 108] width 149 height 100
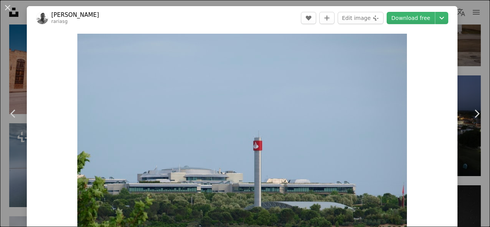
click at [4, 67] on div "An X shape Chevron left Chevron right Roberto Arias rariasg A heart A plus sign…" at bounding box center [245, 113] width 490 height 227
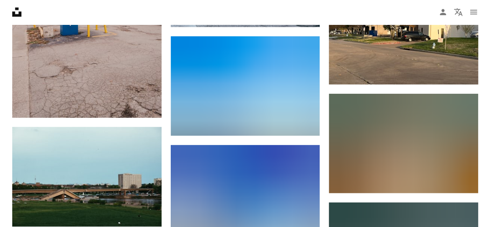
scroll to position [8228, 0]
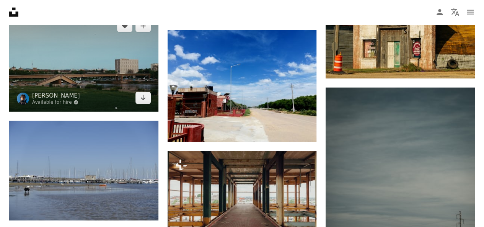
click at [104, 83] on img at bounding box center [83, 62] width 149 height 100
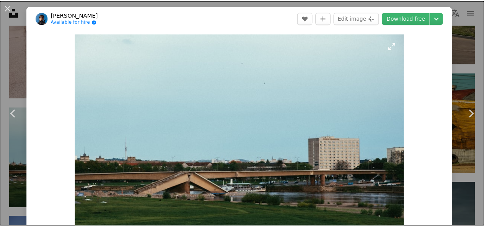
scroll to position [115, 0]
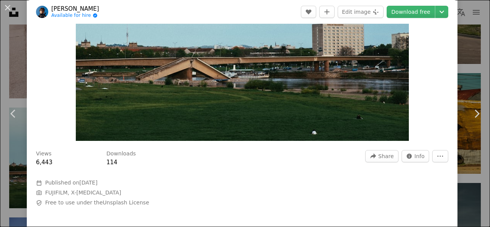
click at [8, 28] on div "An X shape Chevron left Chevron right Ben Kupke Available for hire A checkmark …" at bounding box center [245, 113] width 490 height 227
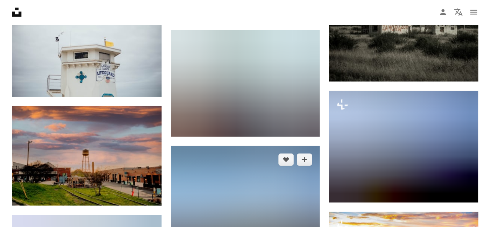
scroll to position [8496, 0]
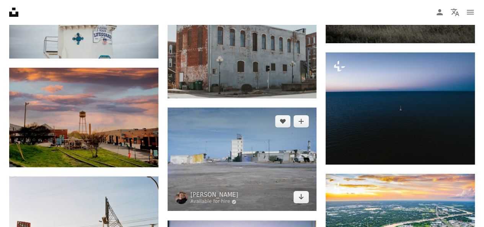
click at [261, 140] on img at bounding box center [242, 159] width 149 height 103
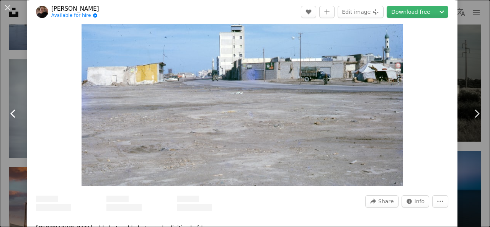
scroll to position [153, 0]
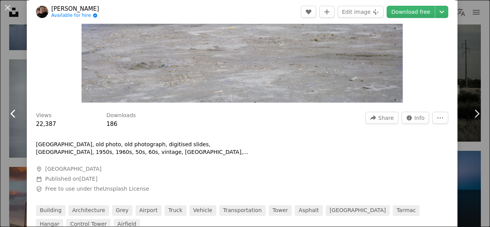
click at [9, 85] on link "Chevron left" at bounding box center [13, 113] width 27 height 73
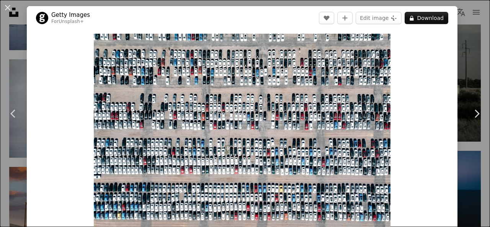
click at [7, 12] on button "An X shape" at bounding box center [7, 7] width 9 height 9
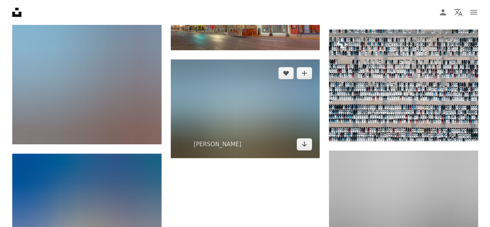
scroll to position [8993, 0]
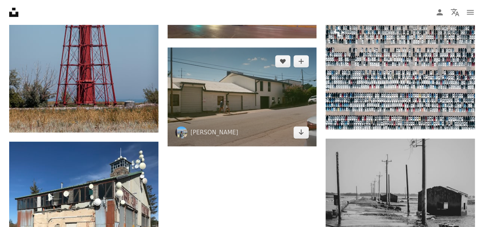
click at [239, 97] on img at bounding box center [242, 96] width 149 height 99
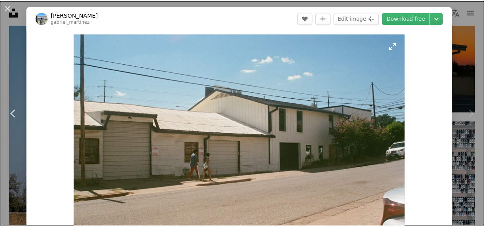
scroll to position [153, 0]
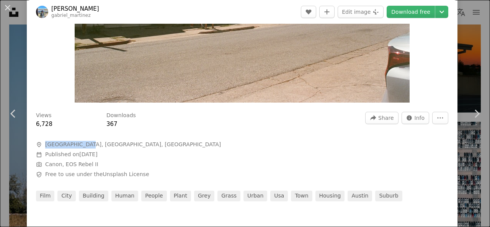
drag, startPoint x: 70, startPoint y: 147, endPoint x: 45, endPoint y: 147, distance: 24.9
click at [45, 147] on span "A map marker Austin, TX, USA" at bounding box center [151, 145] width 230 height 8
copy span "Austin, TX, USA"
click at [93, 140] on div at bounding box center [242, 135] width 412 height 12
drag, startPoint x: 63, startPoint y: 143, endPoint x: 42, endPoint y: 143, distance: 20.7
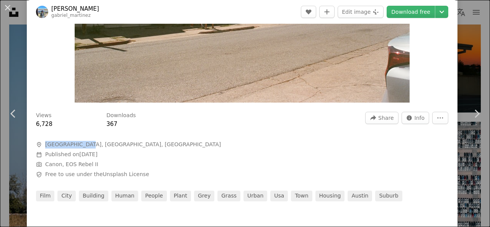
click at [42, 143] on span "A map marker Austin, TX, USA" at bounding box center [151, 145] width 230 height 8
copy span "Austin, TX, USA"
click at [16, 59] on div "An X shape Chevron left Chevron right Gabriel Martinez gabriel_martinez A heart…" at bounding box center [245, 113] width 490 height 227
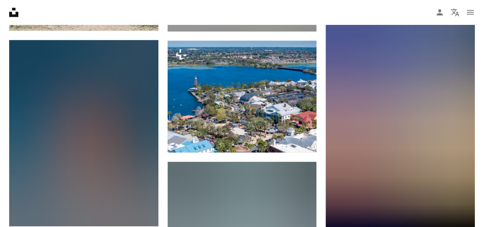
scroll to position [9223, 0]
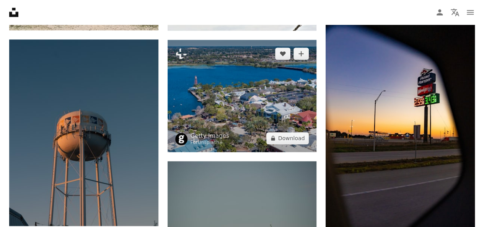
click at [266, 107] on img at bounding box center [242, 96] width 149 height 112
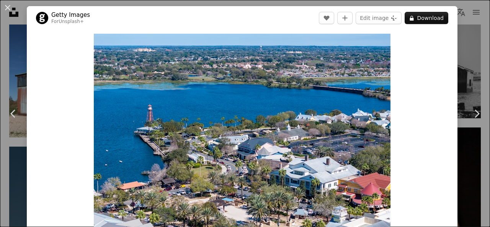
click at [10, 61] on div "An X shape Chevron left Chevron right Getty Images For Unsplash+ A heart A plus…" at bounding box center [245, 113] width 490 height 227
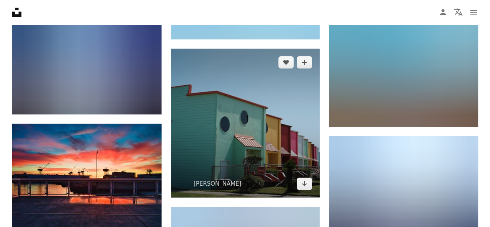
scroll to position [10218, 0]
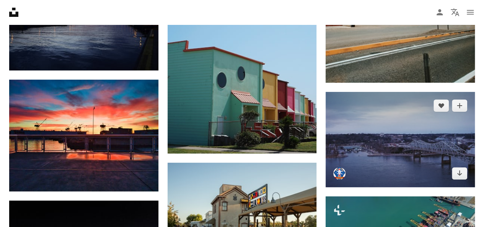
click at [401, 131] on img at bounding box center [400, 139] width 149 height 95
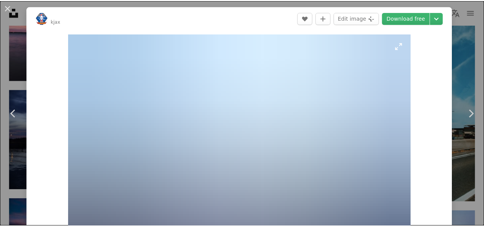
scroll to position [115, 0]
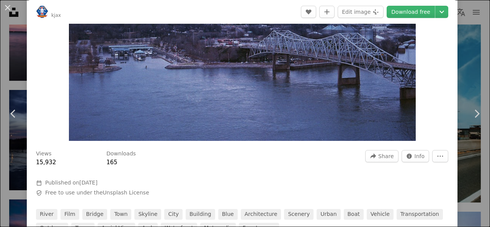
click at [0, 76] on div "An X shape Chevron left Chevron right ‌⠀ ‌⠀ kjax A heart A plus sign Edit image…" at bounding box center [245, 113] width 490 height 227
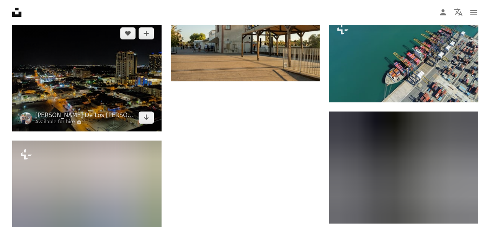
scroll to position [10371, 0]
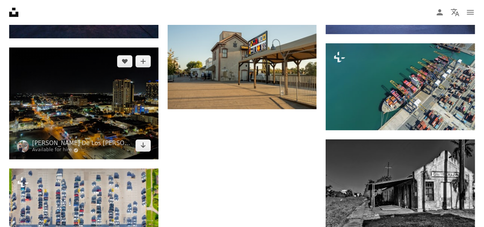
click at [119, 127] on img at bounding box center [83, 103] width 149 height 112
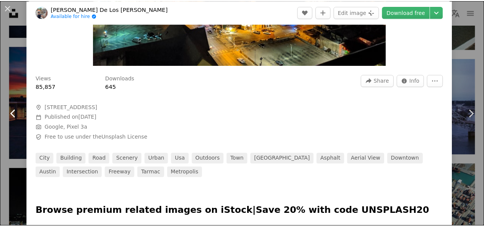
scroll to position [153, 0]
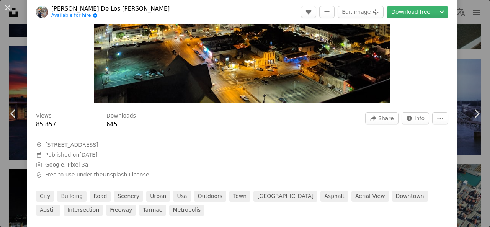
click at [0, 57] on div "An X shape Chevron left Chevron right Gabriel Fagúndez De Los Reyes Available f…" at bounding box center [245, 113] width 490 height 227
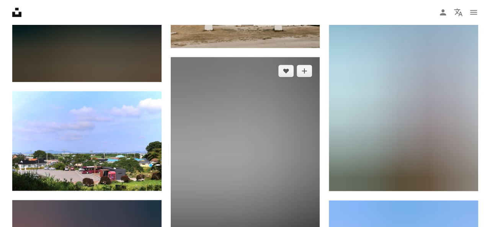
scroll to position [10677, 0]
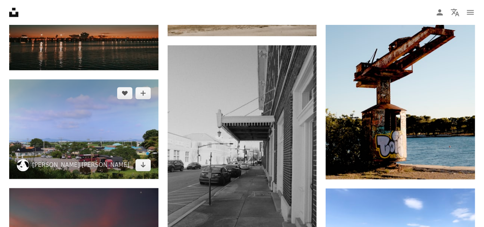
click at [90, 131] on img at bounding box center [83, 129] width 149 height 100
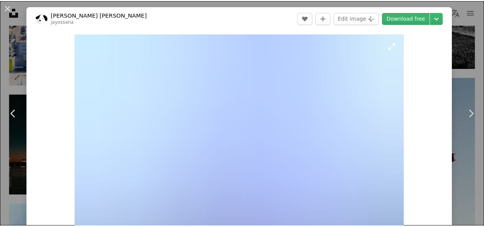
scroll to position [153, 0]
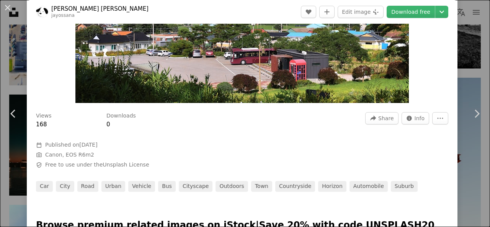
click at [6, 74] on div "An X shape Chevron left Chevron right J. Young Jeong jayossana A heart A plus s…" at bounding box center [245, 113] width 490 height 227
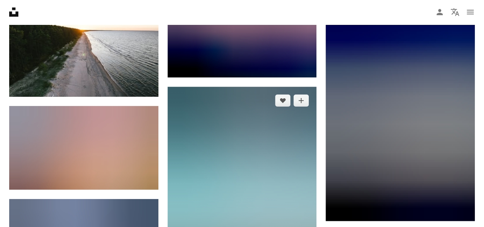
scroll to position [11021, 0]
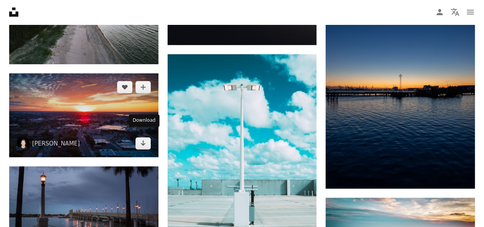
click at [126, 122] on img at bounding box center [83, 115] width 149 height 84
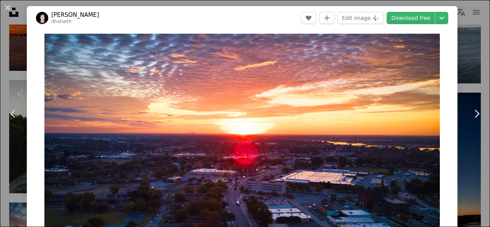
click at [9, 71] on div "An X shape Chevron left Chevron right Daniel Halseth dhalseth A heart A plus si…" at bounding box center [245, 113] width 490 height 227
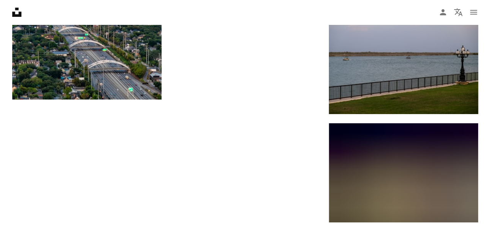
scroll to position [11557, 0]
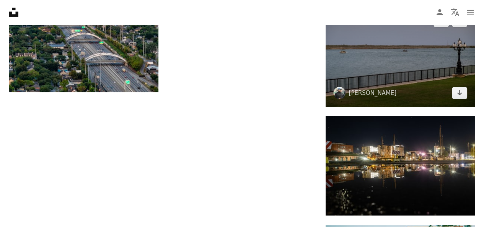
click at [392, 68] on img at bounding box center [400, 57] width 149 height 100
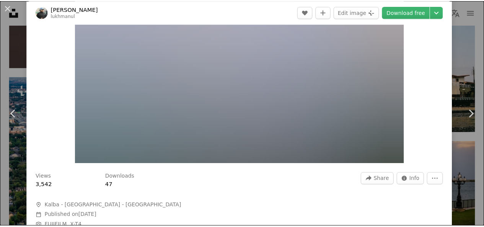
scroll to position [153, 0]
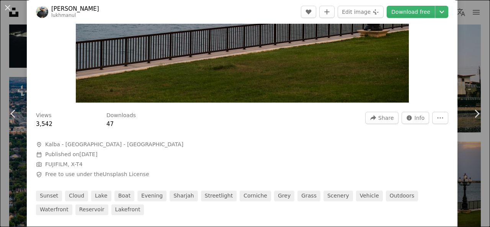
click at [7, 57] on div "An X shape Chevron left Chevron right Lukhmanul Hakeem lukhmanul A heart A plus…" at bounding box center [245, 113] width 490 height 227
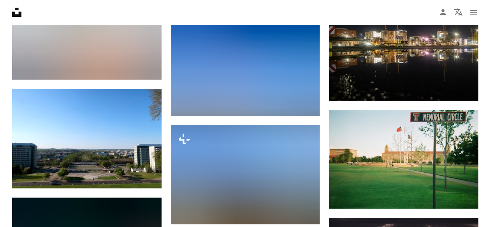
scroll to position [11748, 0]
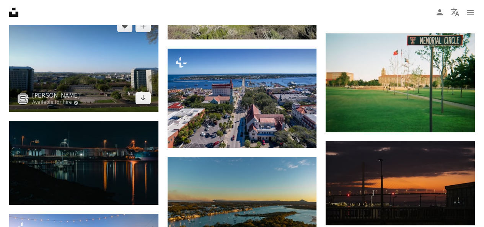
click at [89, 66] on img at bounding box center [83, 62] width 149 height 100
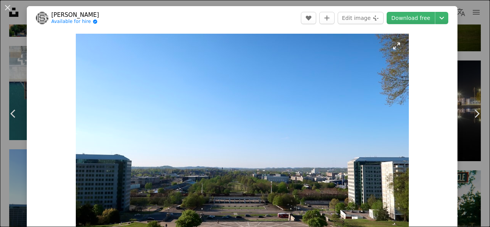
scroll to position [115, 0]
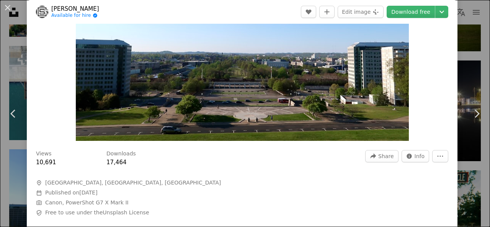
click at [7, 62] on div "An X shape Chevron left Chevron right Scott Greer Available for hire A checkmar…" at bounding box center [245, 113] width 490 height 227
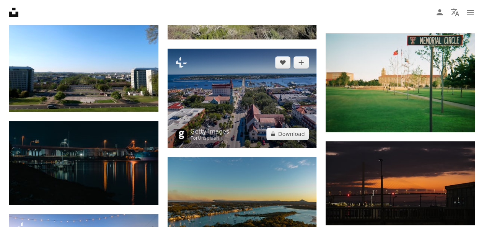
click at [248, 103] on img at bounding box center [242, 98] width 149 height 99
